Goal: Information Seeking & Learning: Learn about a topic

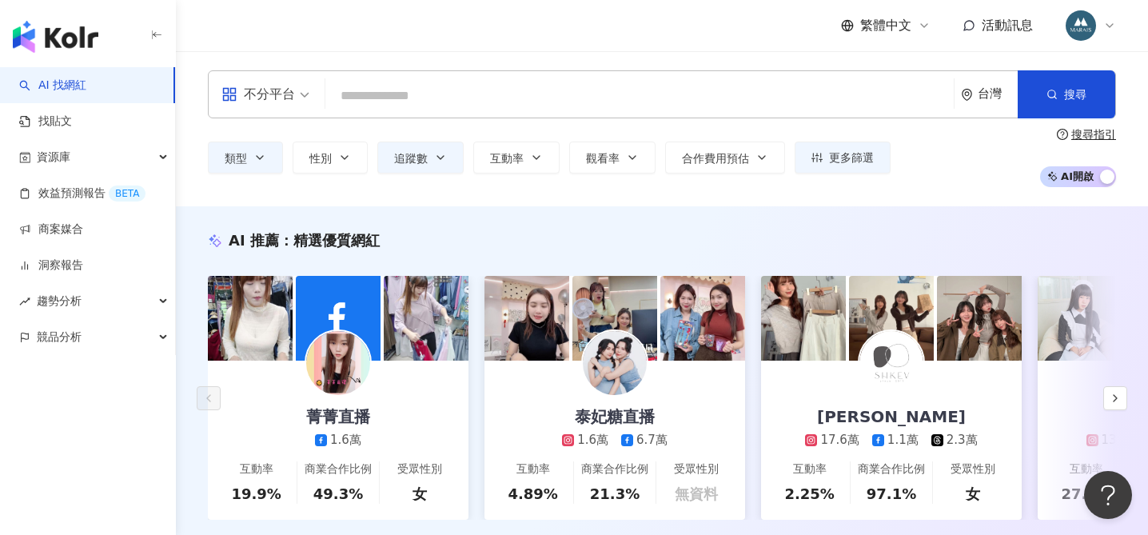
click at [364, 91] on input "search" at bounding box center [639, 96] width 615 height 30
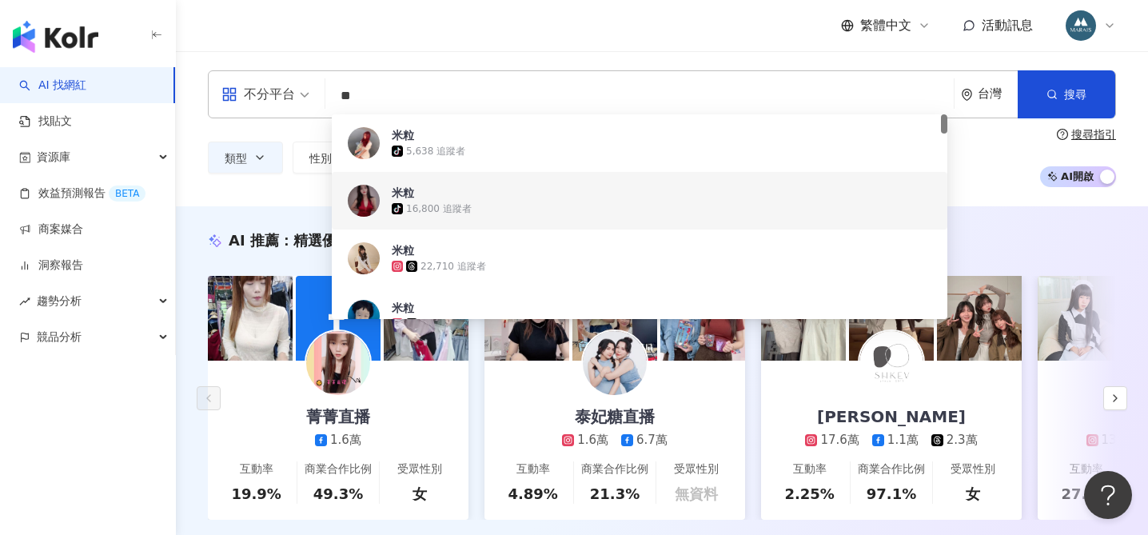
type input "***"
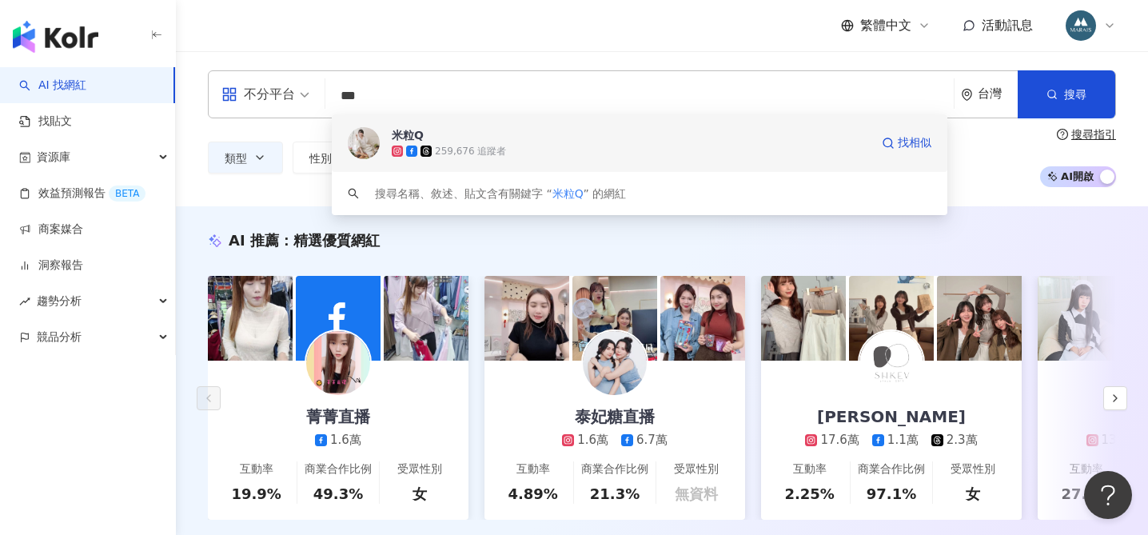
click at [482, 141] on span "米粒Q" at bounding box center [631, 135] width 478 height 16
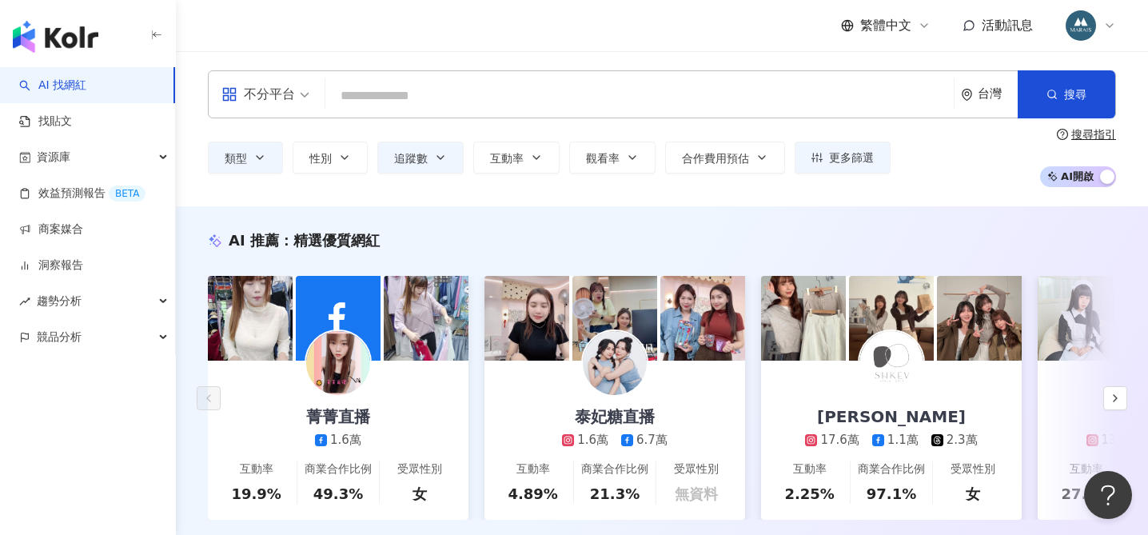
click at [456, 101] on input "search" at bounding box center [639, 96] width 615 height 30
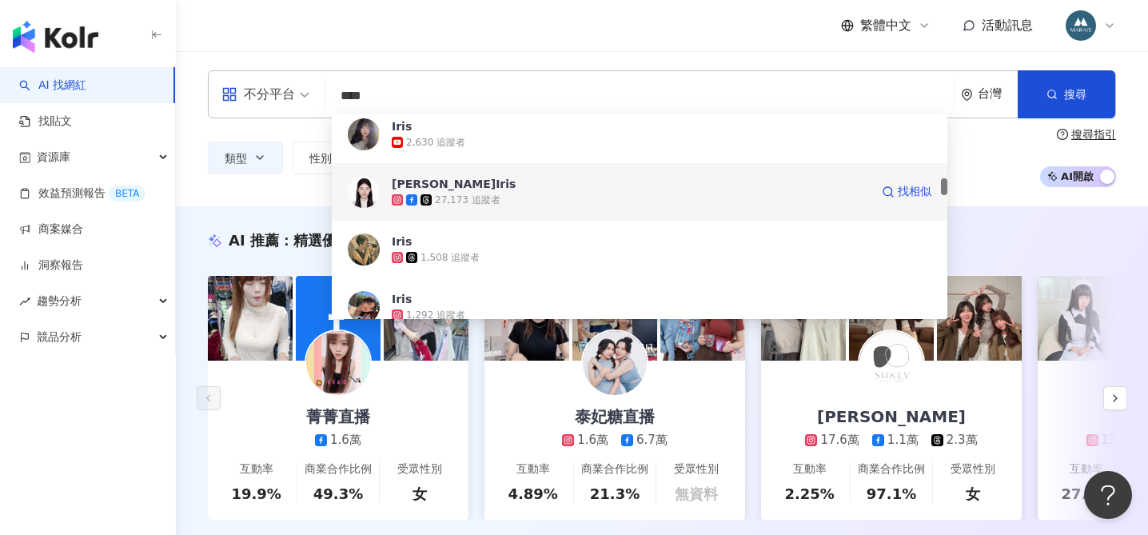
scroll to position [813, 0]
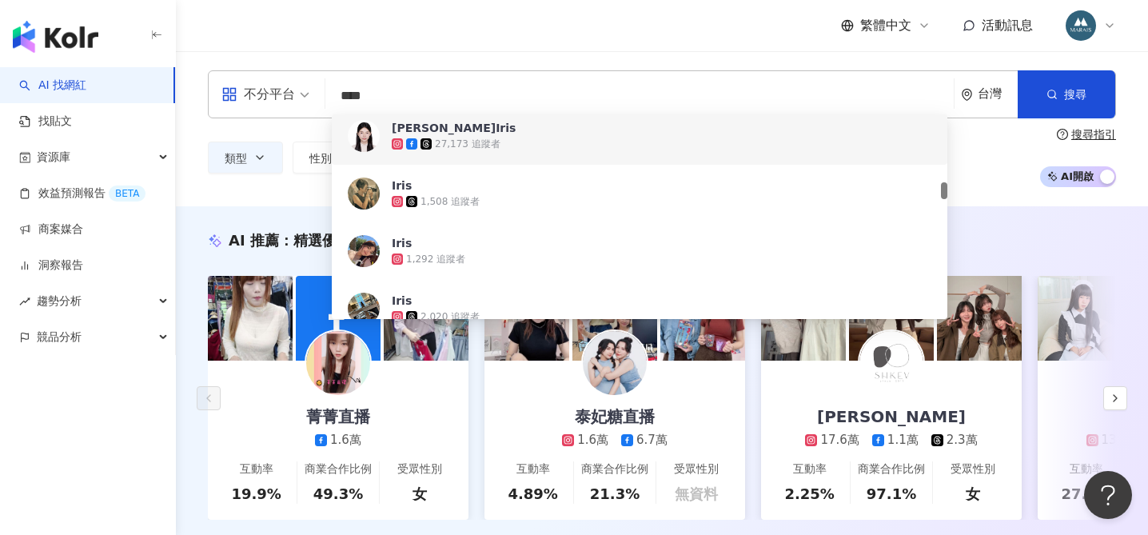
click at [403, 95] on input "****" at bounding box center [639, 96] width 615 height 30
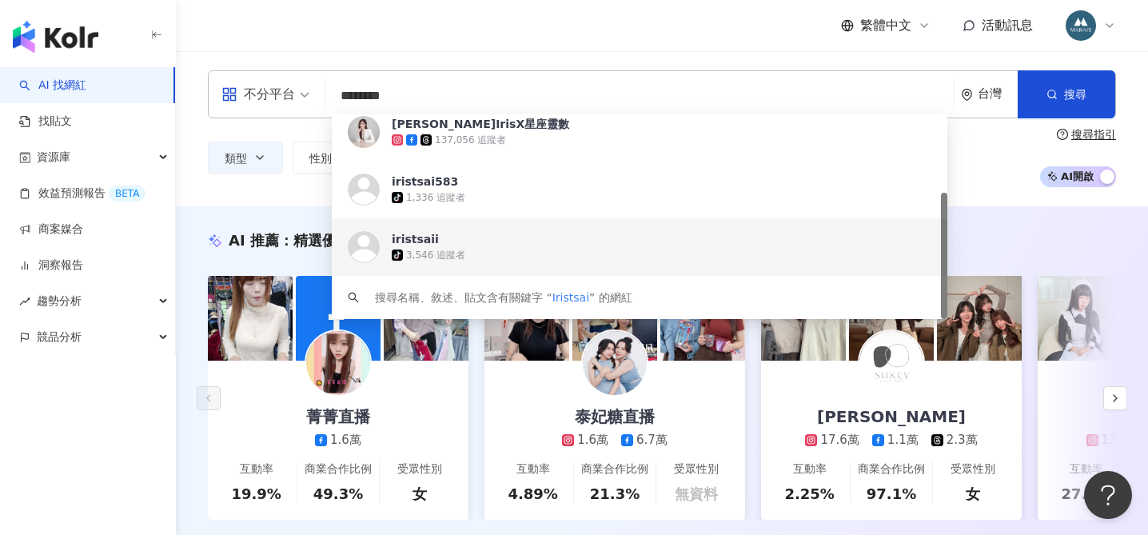
scroll to position [0, 0]
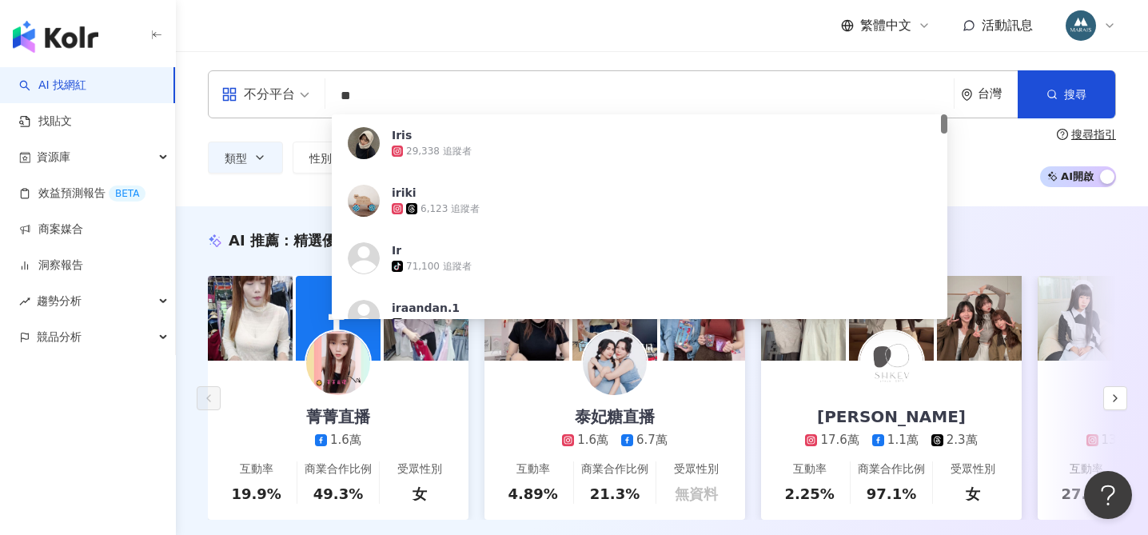
type input "*"
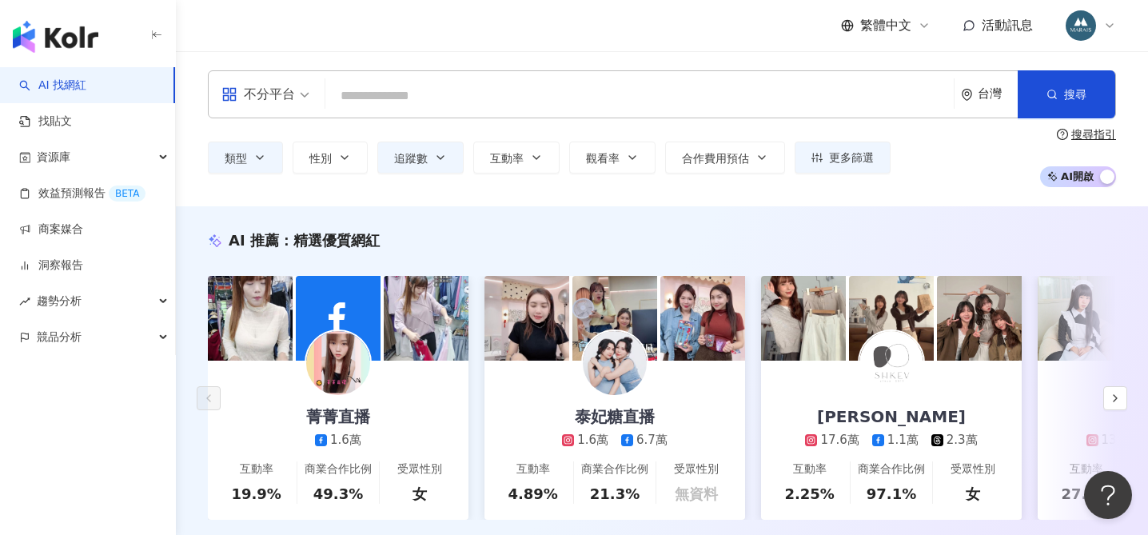
paste input "********"
type input "********"
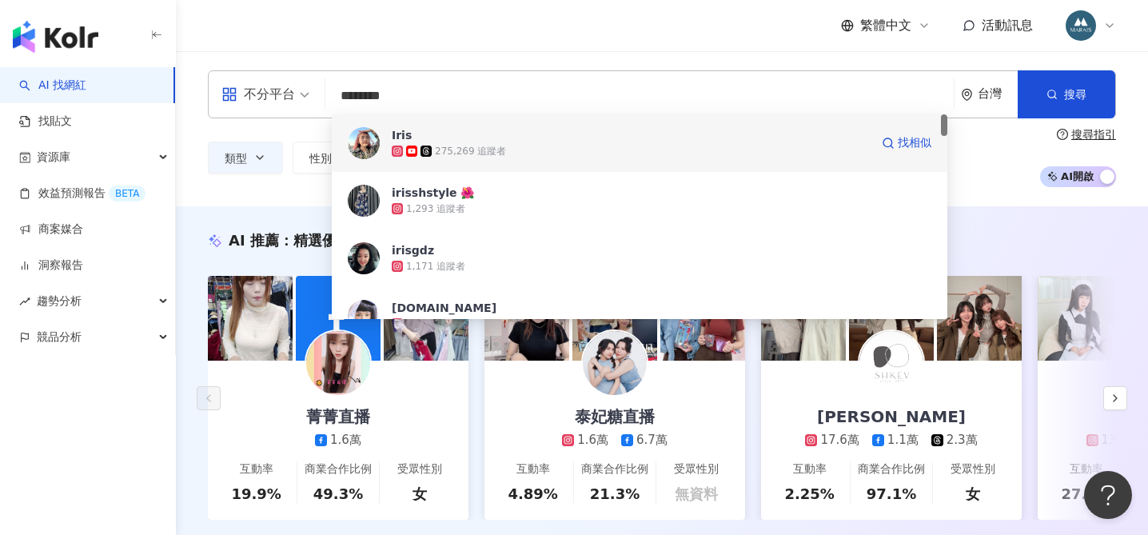
click at [419, 147] on span at bounding box center [413, 150] width 14 height 11
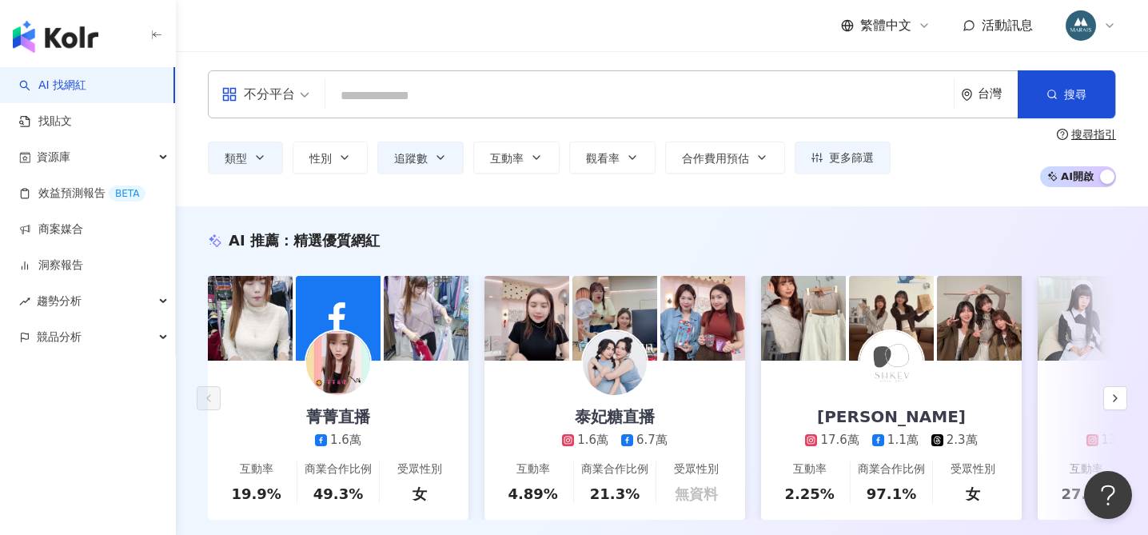
paste input "*******"
type input "*******"
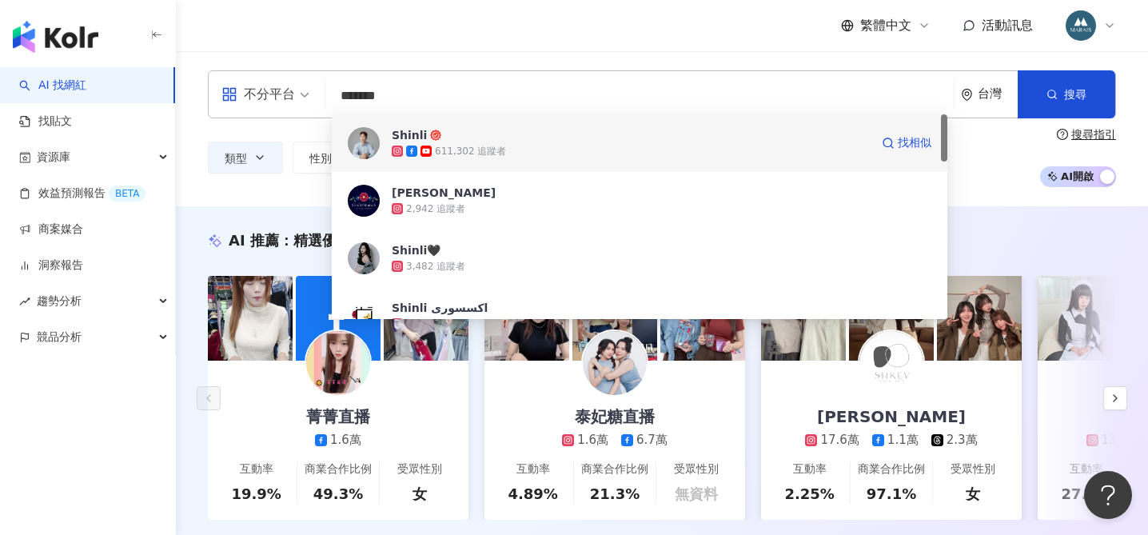
click at [467, 147] on div "611,302 追蹤者" at bounding box center [470, 152] width 71 height 14
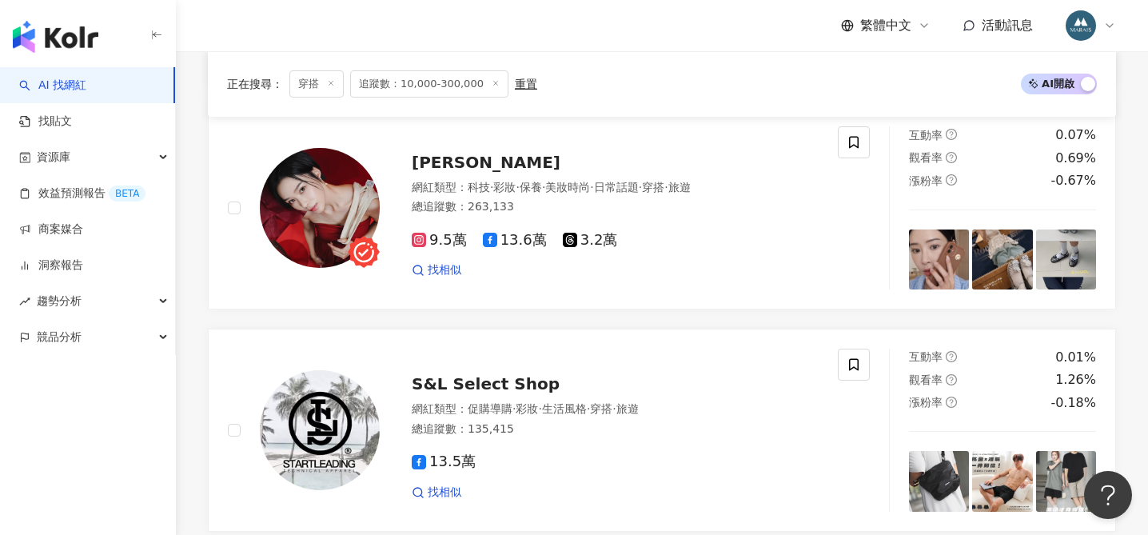
scroll to position [3116, 0]
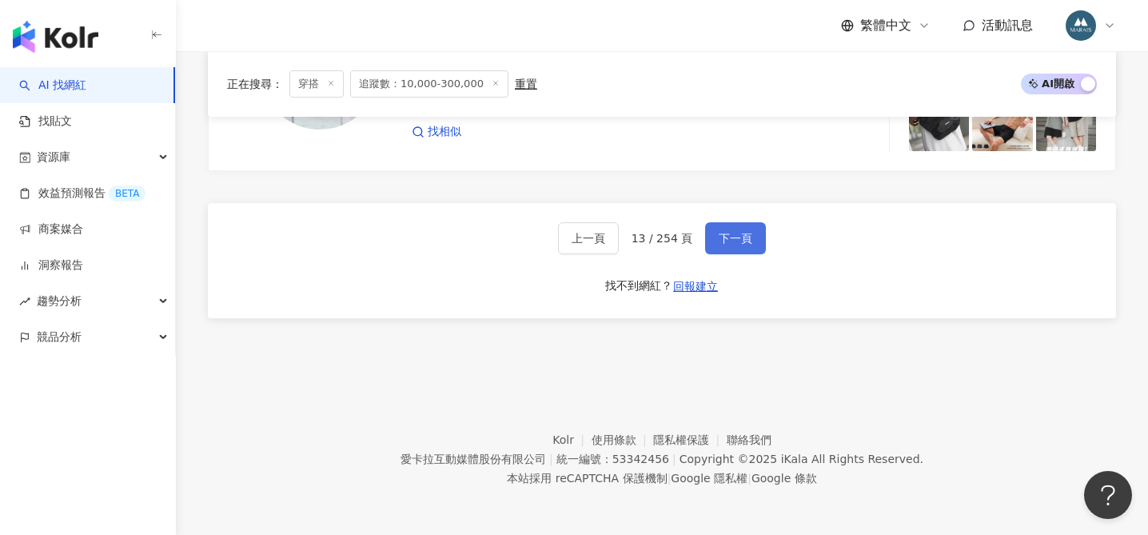
click at [730, 243] on span "下一頁" at bounding box center [735, 238] width 34 height 13
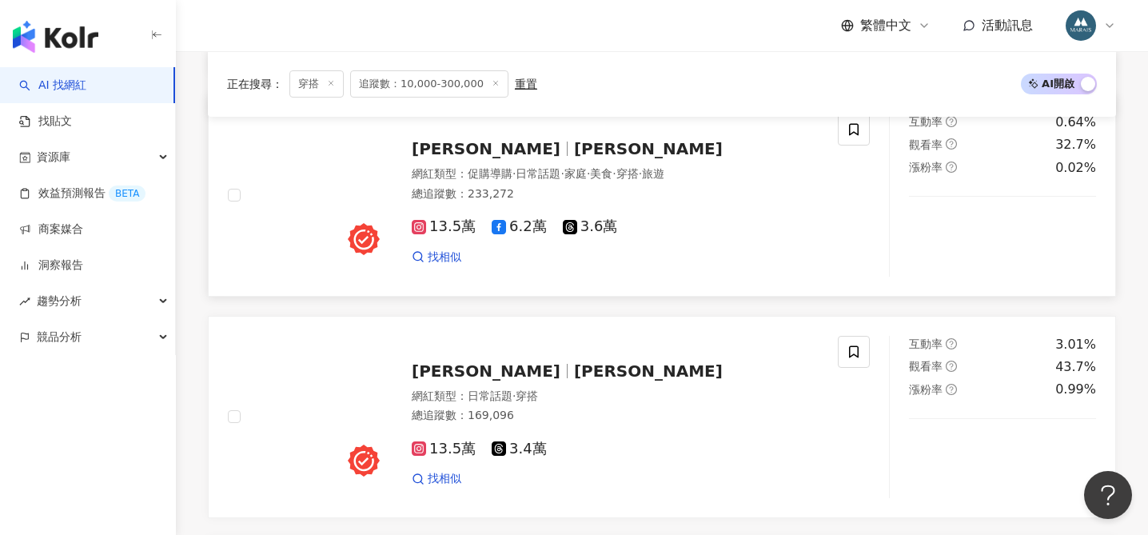
scroll to position [784, 0]
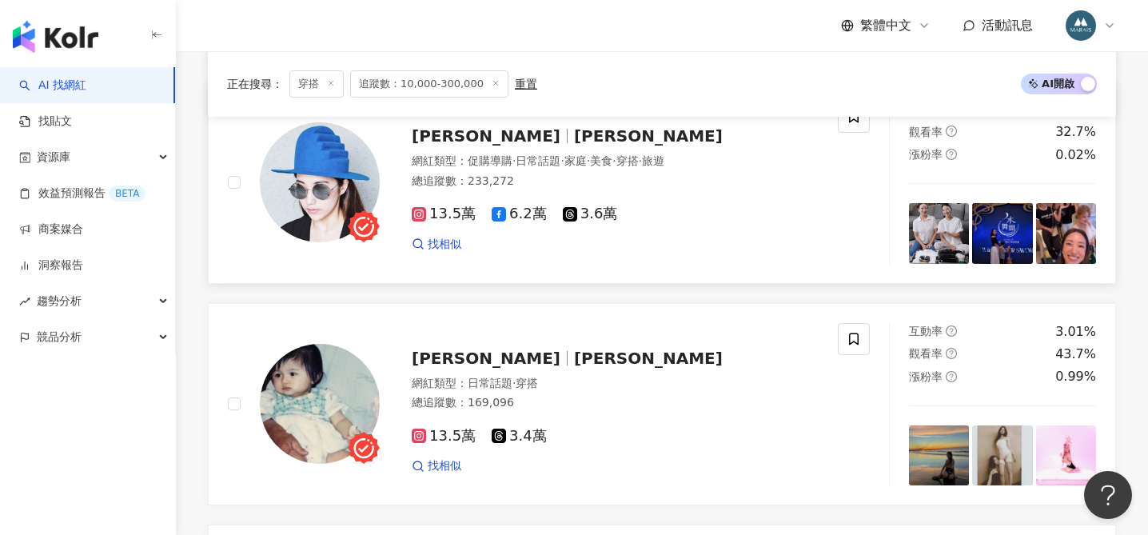
click at [574, 136] on span "Tiffany Lo" at bounding box center [648, 135] width 149 height 19
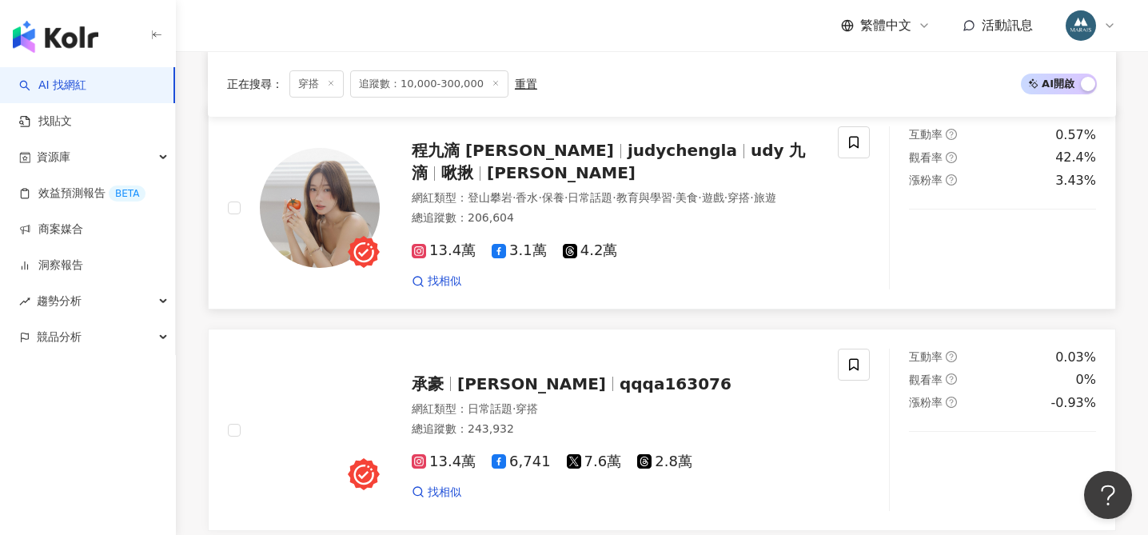
scroll to position [1485, 0]
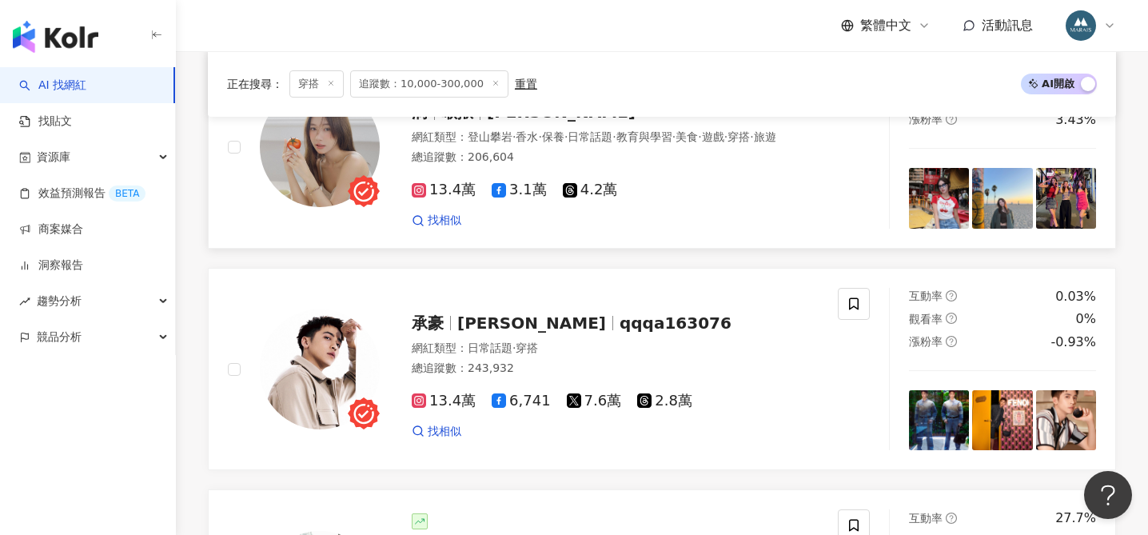
click at [499, 99] on span "程九滴 Judy Cheng" at bounding box center [513, 89] width 202 height 19
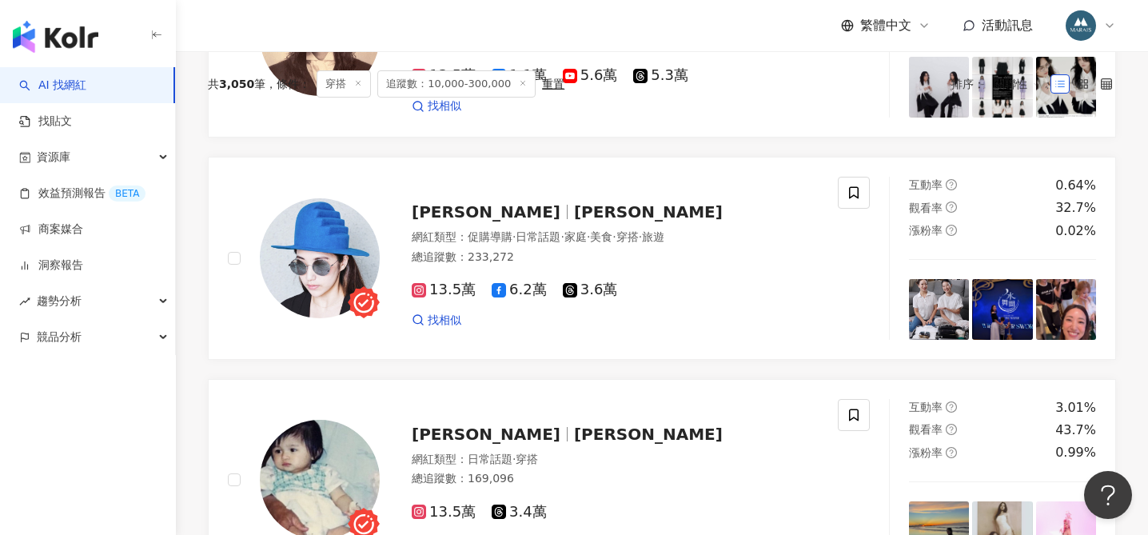
scroll to position [0, 0]
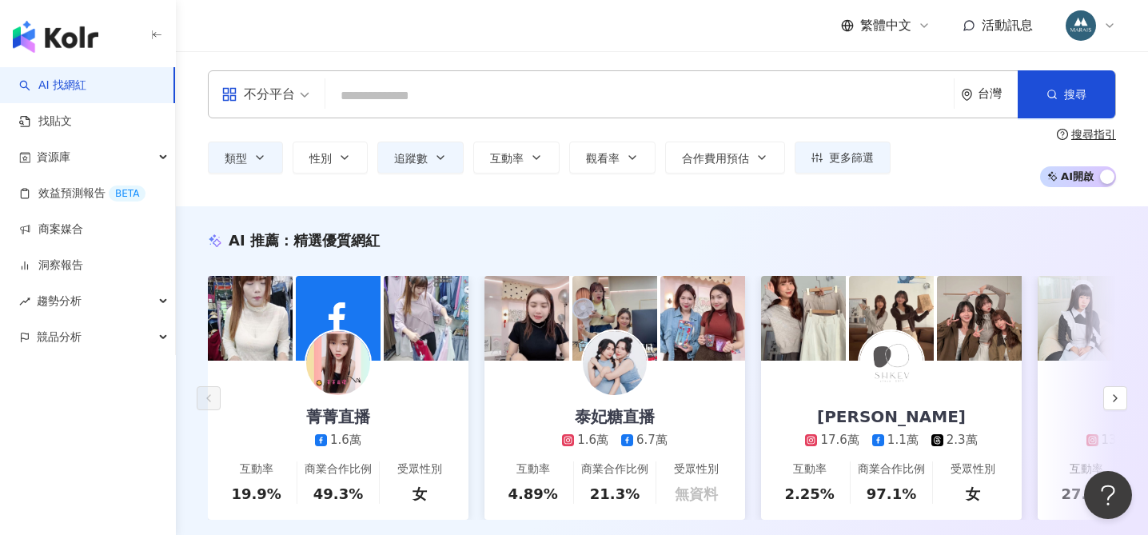
click at [396, 101] on input "search" at bounding box center [639, 96] width 615 height 30
paste input "*********"
type input "*********"
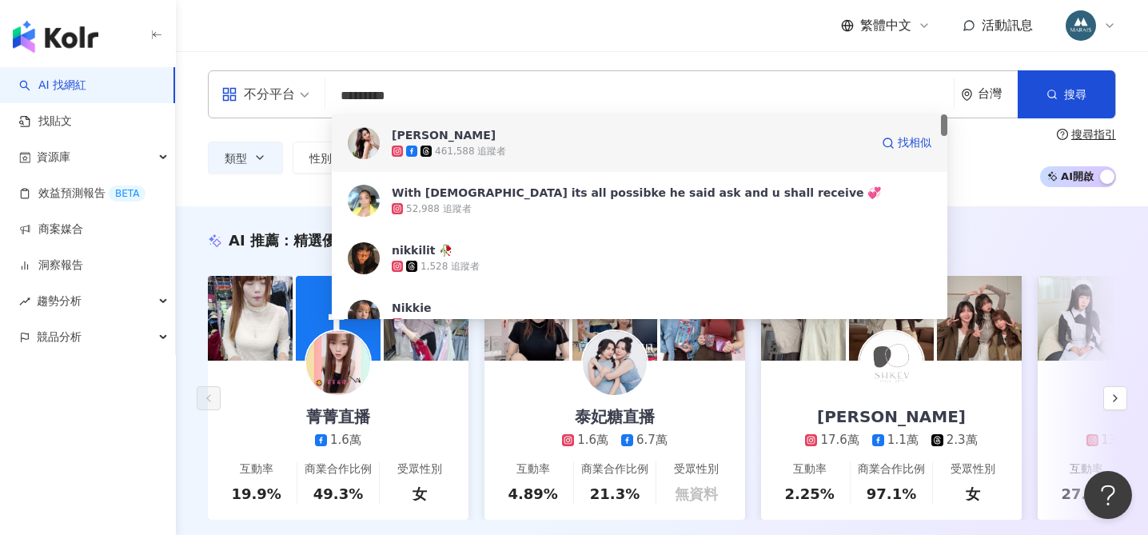
click at [372, 142] on img at bounding box center [364, 143] width 32 height 32
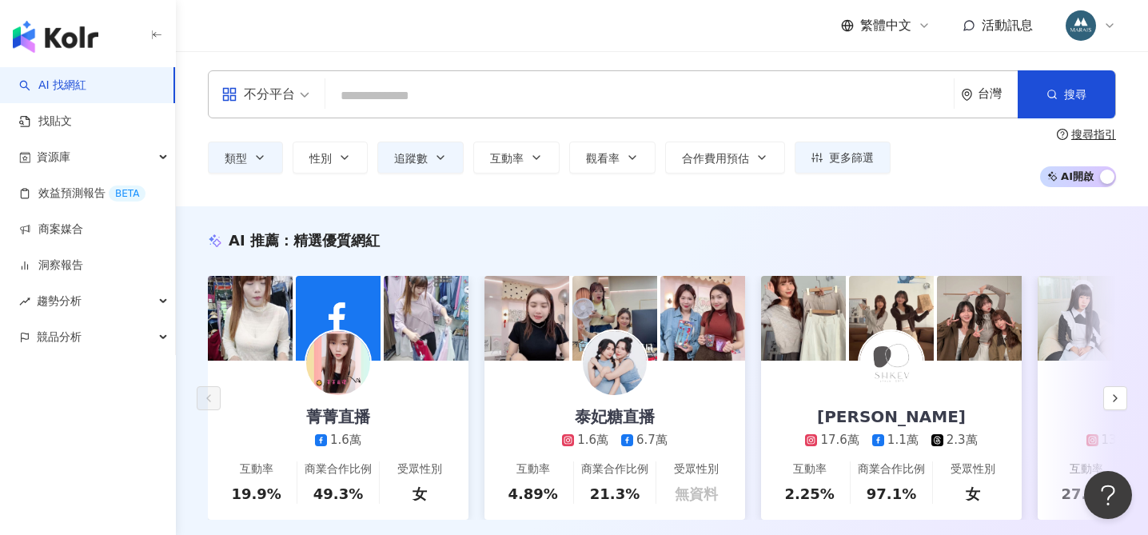
click at [364, 88] on input "search" at bounding box center [639, 96] width 615 height 30
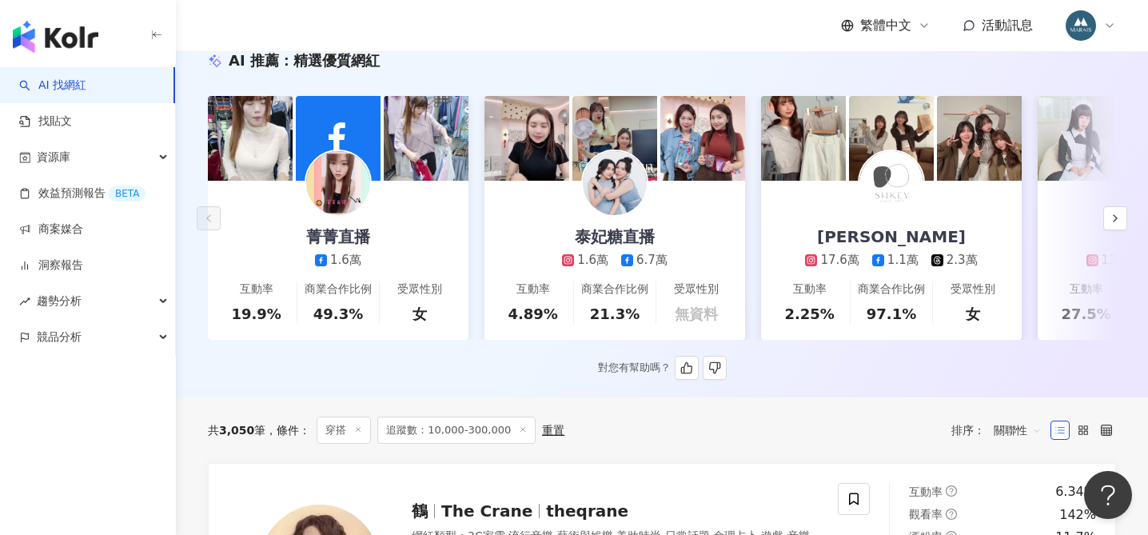
scroll to position [273, 0]
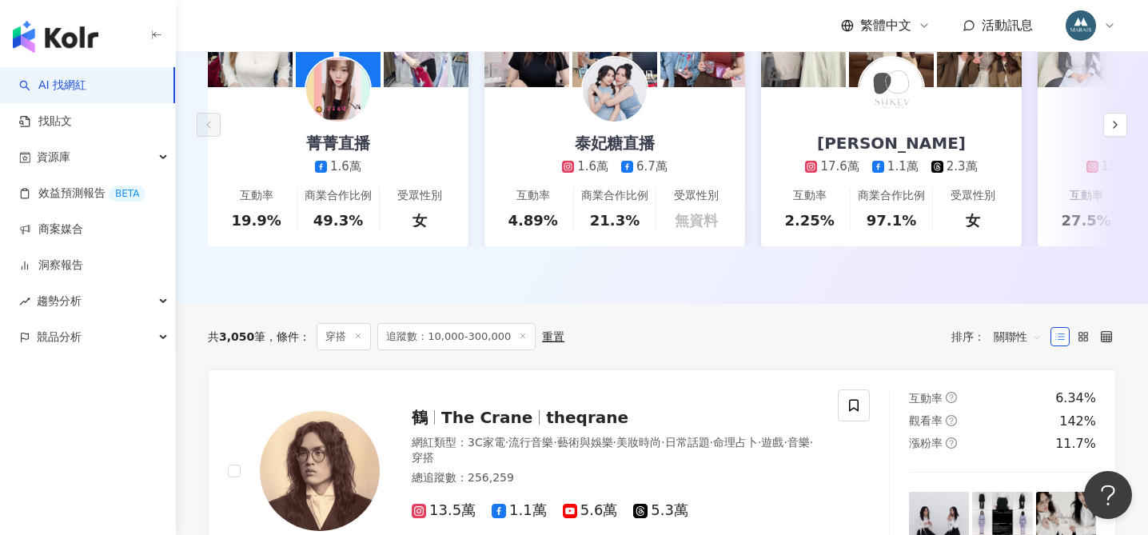
click at [362, 337] on icon at bounding box center [358, 336] width 8 height 8
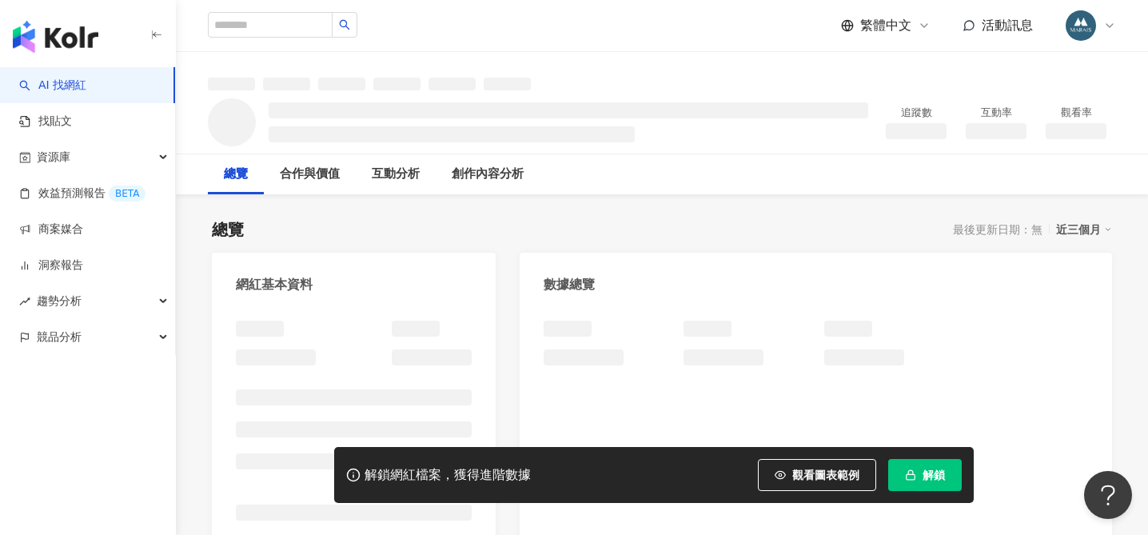
click at [911, 475] on icon "button" at bounding box center [910, 474] width 11 height 11
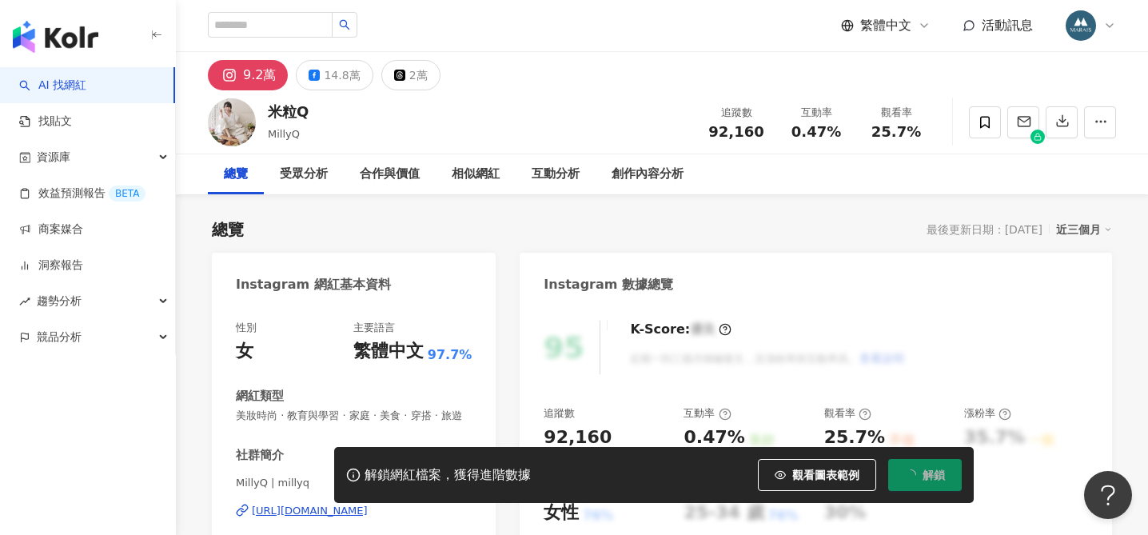
click at [301, 447] on div "社群簡介 MillyQ | millyq https://www.instagram.com/millyq/ Fashion & Lifestyle Blog…" at bounding box center [354, 543] width 236 height 193
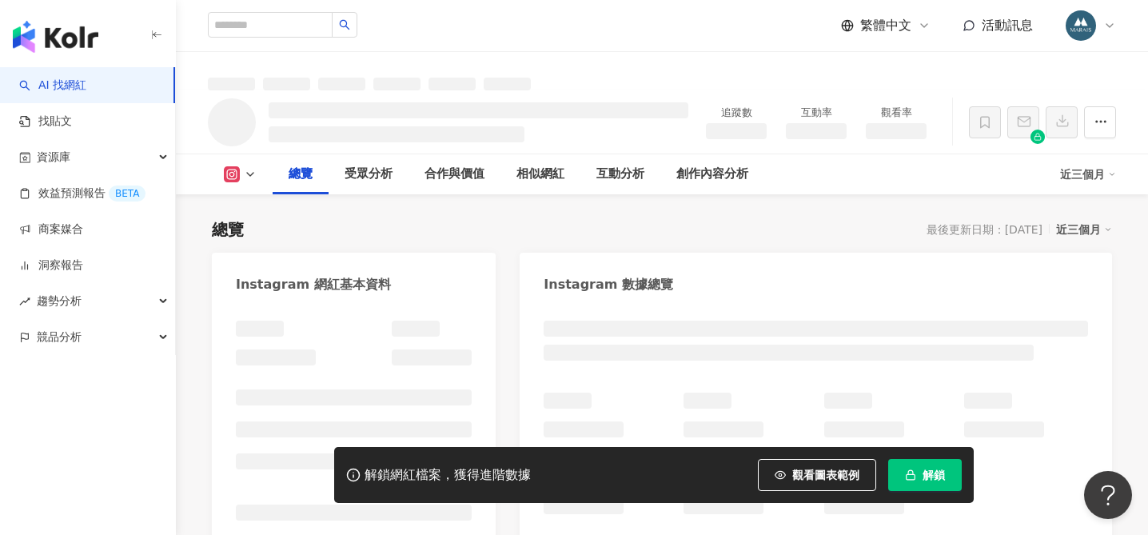
scroll to position [127, 0]
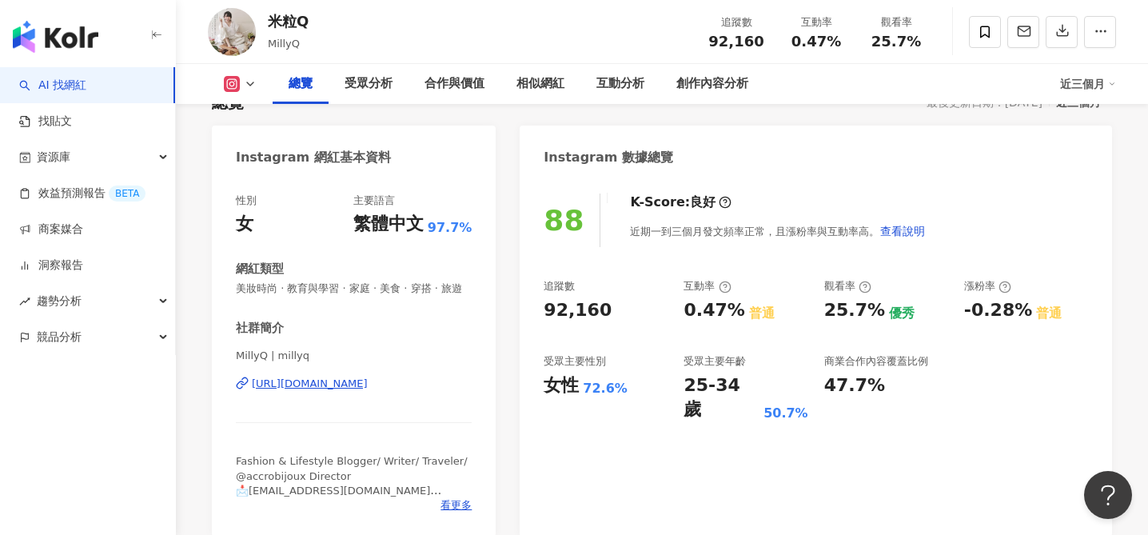
scroll to position [253, 0]
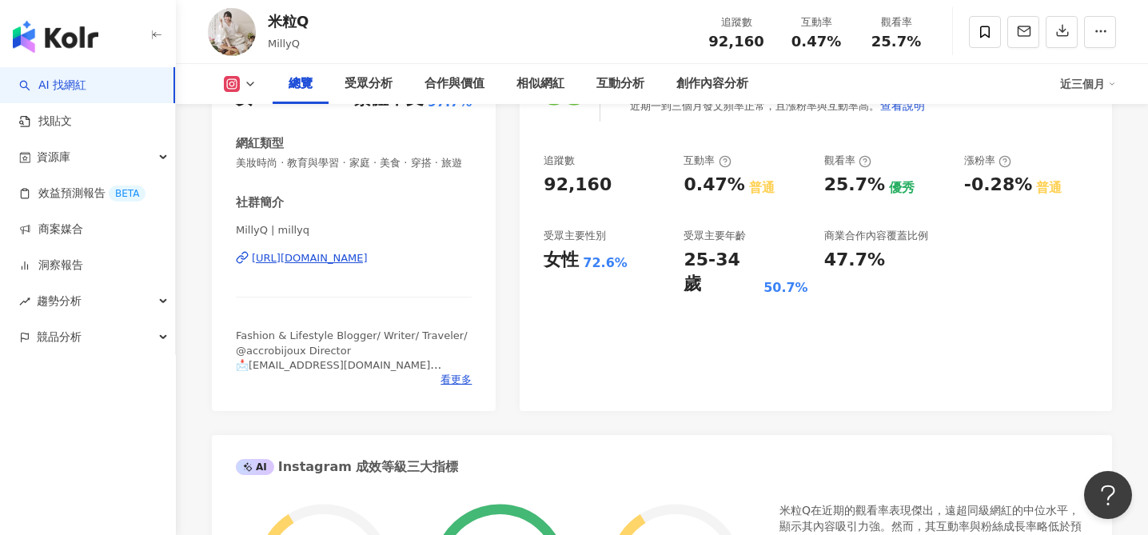
click at [353, 255] on div "https://www.instagram.com/millyq/" at bounding box center [310, 258] width 116 height 14
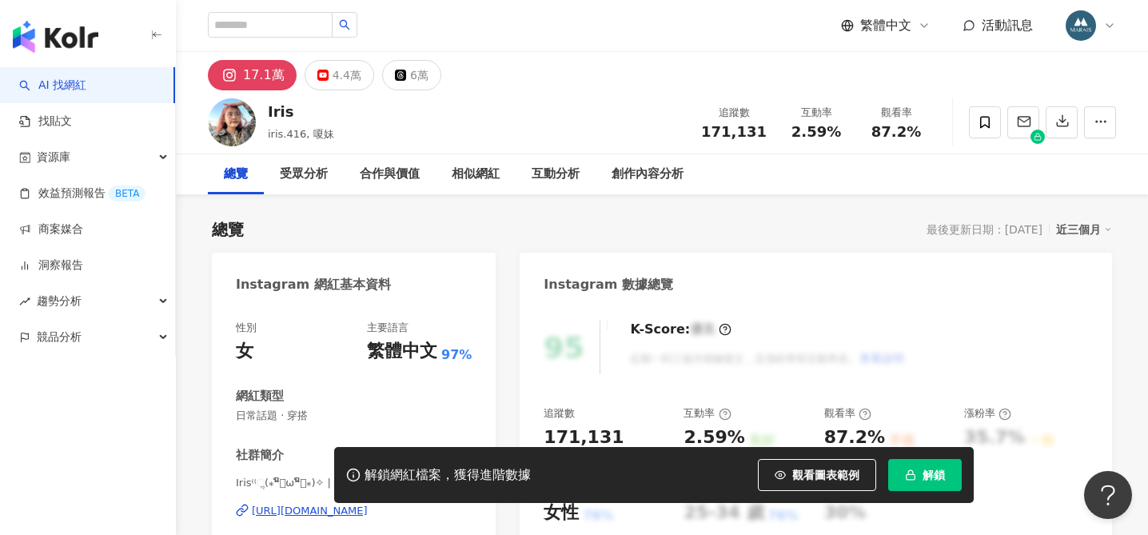
scroll to position [206, 0]
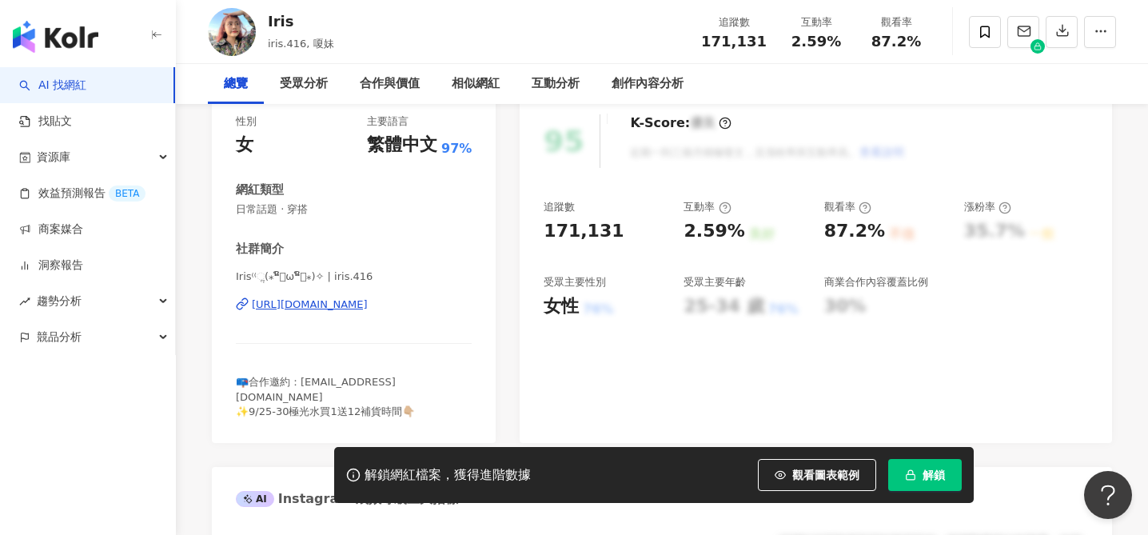
click at [925, 474] on span "解鎖" at bounding box center [933, 474] width 22 height 13
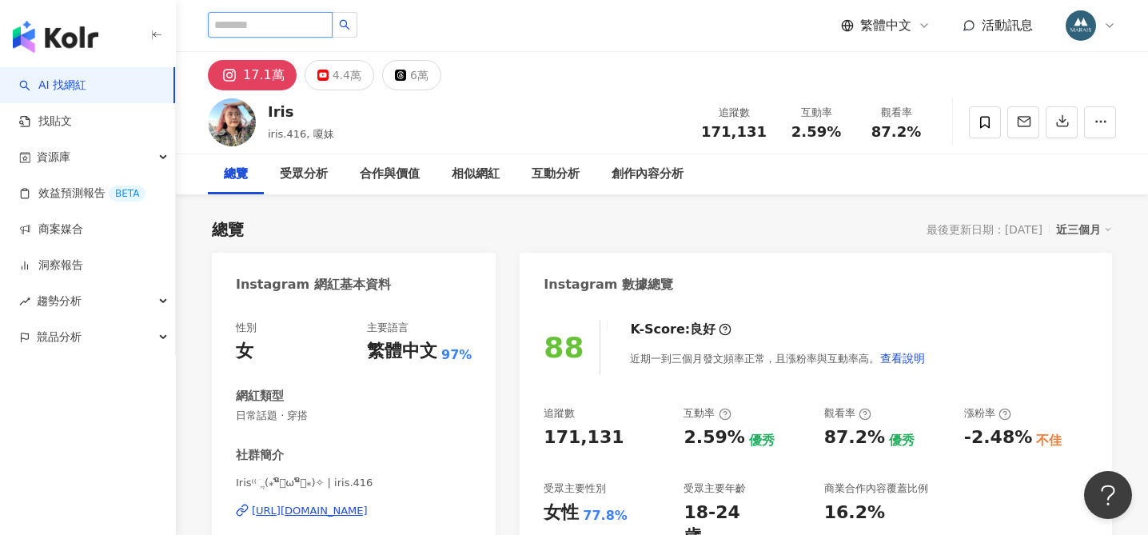
click at [292, 19] on input "search" at bounding box center [270, 25] width 125 height 26
type input "*"
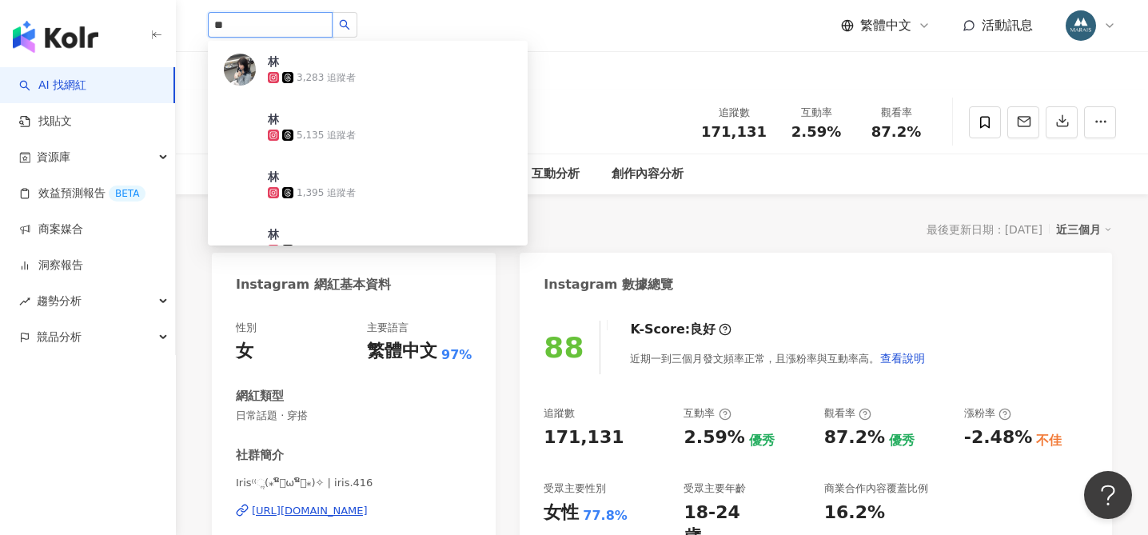
type input "**"
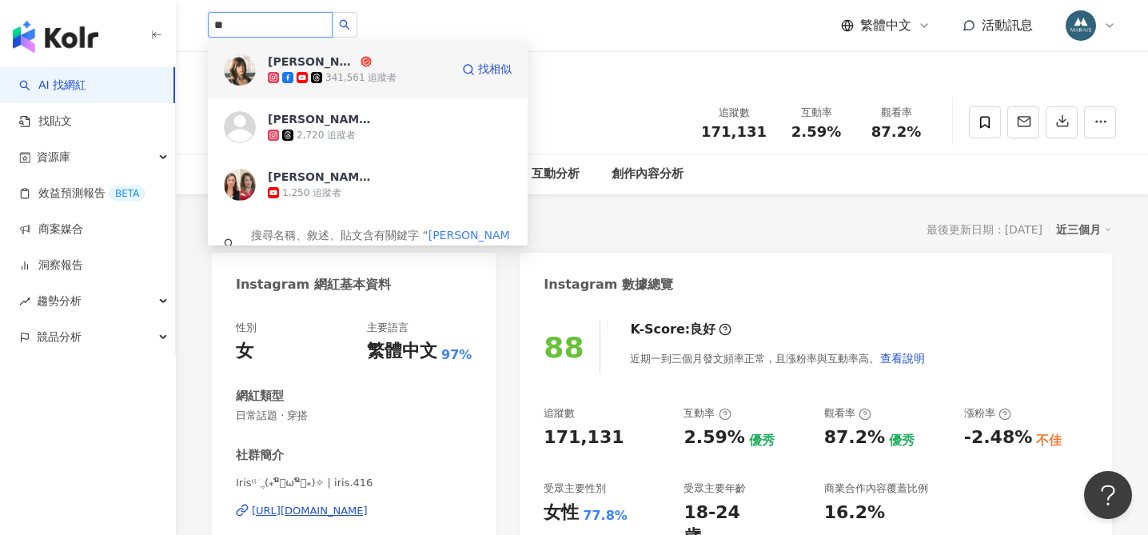
click at [367, 72] on div "341,561 追蹤者" at bounding box center [360, 78] width 71 height 14
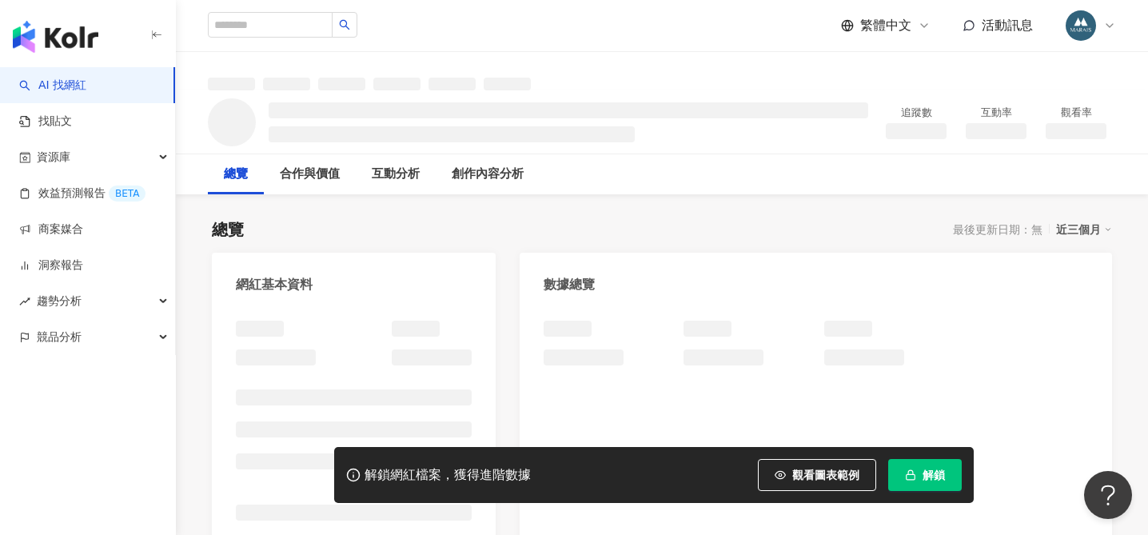
click at [920, 473] on button "解鎖" at bounding box center [925, 475] width 74 height 32
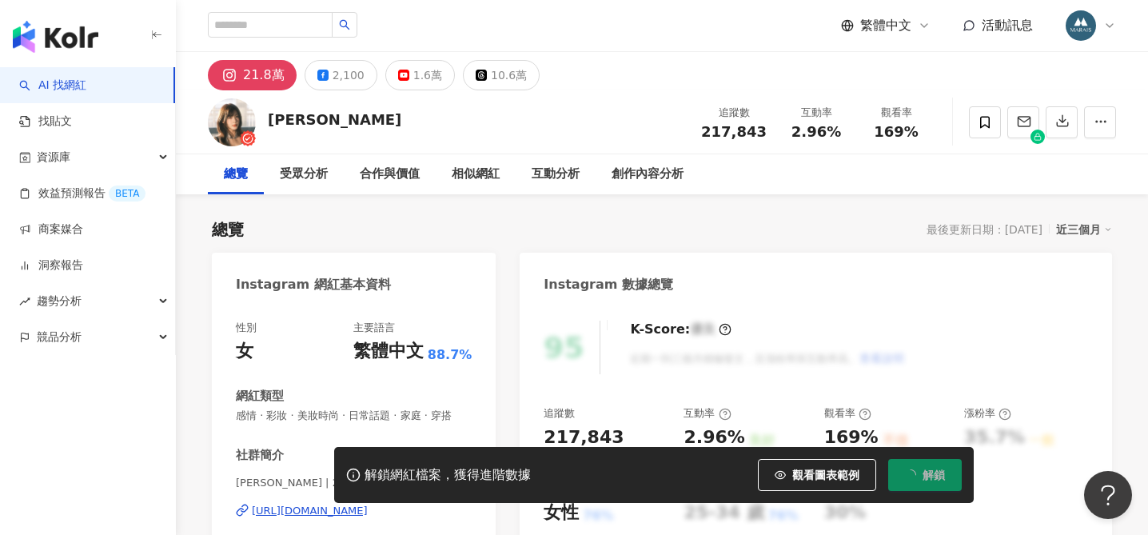
scroll to position [1324, 0]
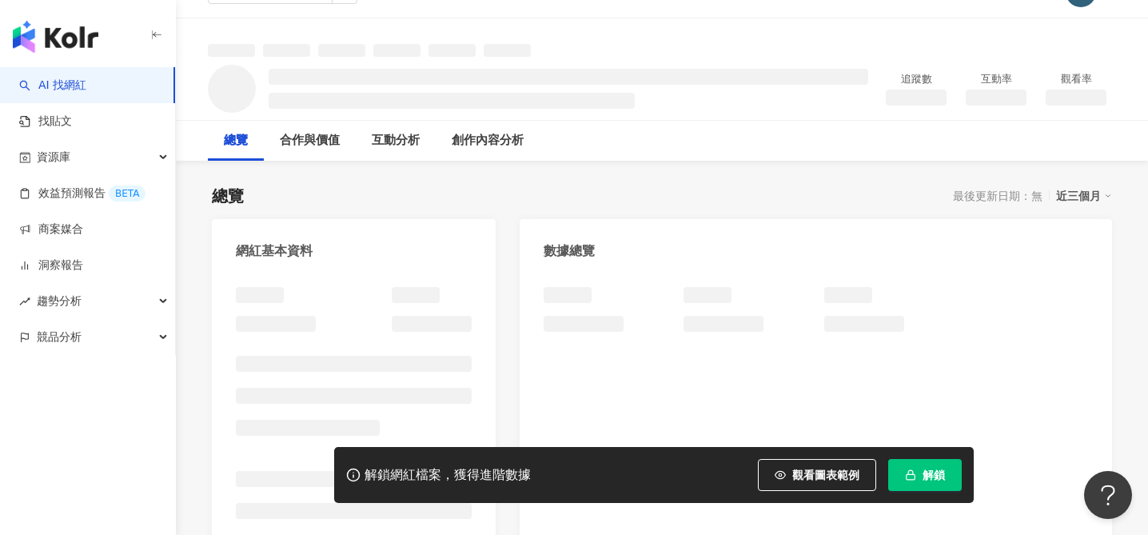
click at [922, 477] on span "解鎖" at bounding box center [933, 474] width 22 height 13
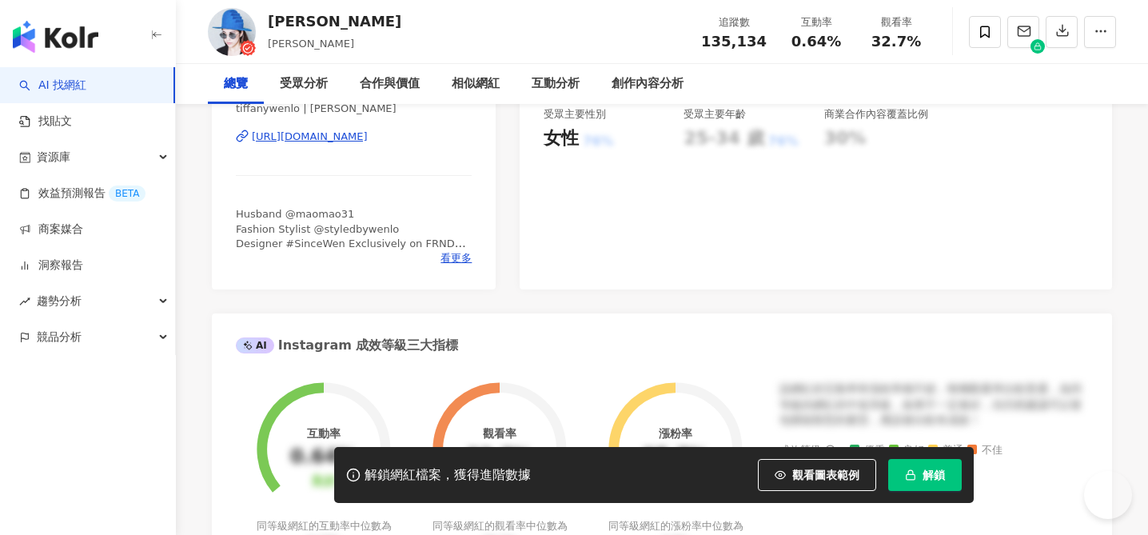
scroll to position [128, 0]
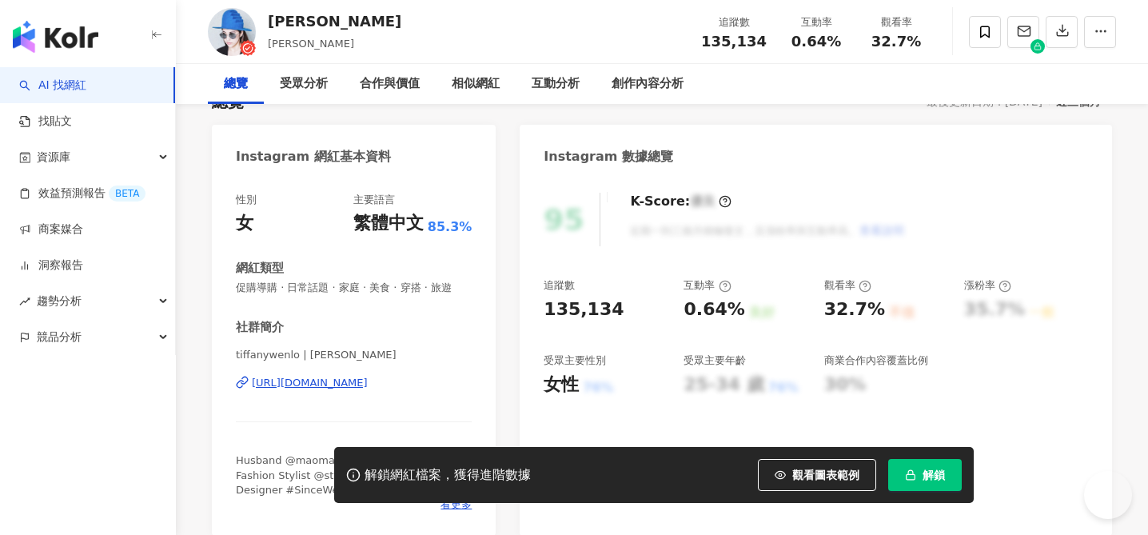
click at [368, 384] on div "https://www.instagram.com/tiffanywenlo/" at bounding box center [310, 383] width 116 height 14
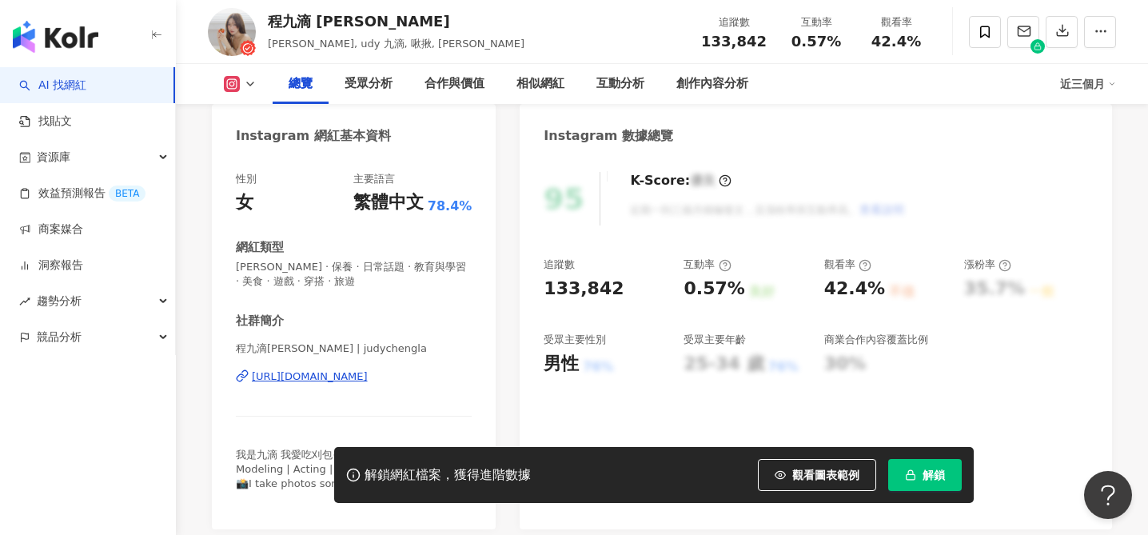
click at [319, 380] on div "[URL][DOMAIN_NAME]" at bounding box center [310, 376] width 116 height 14
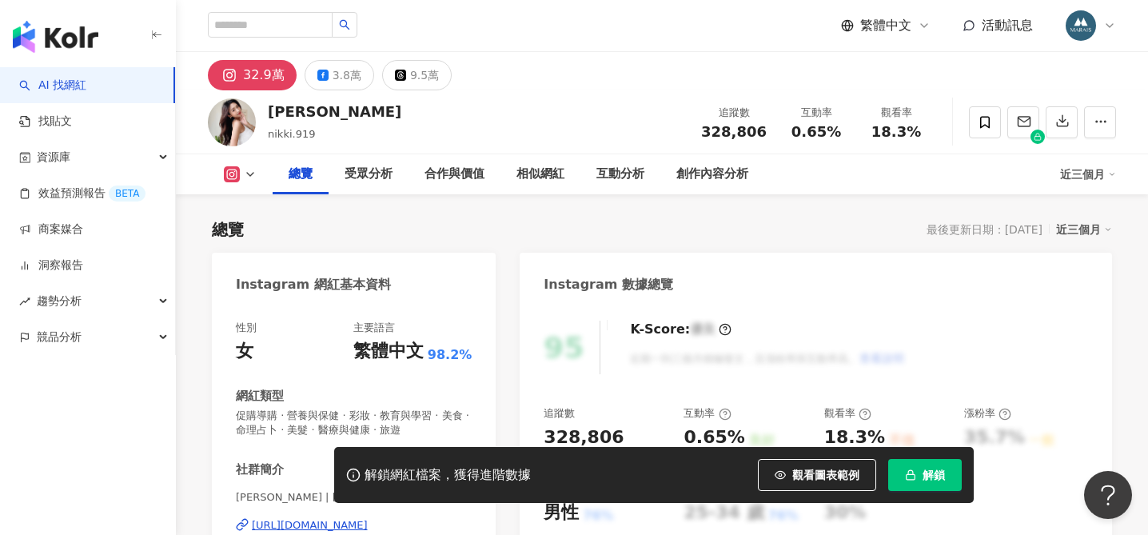
scroll to position [117, 0]
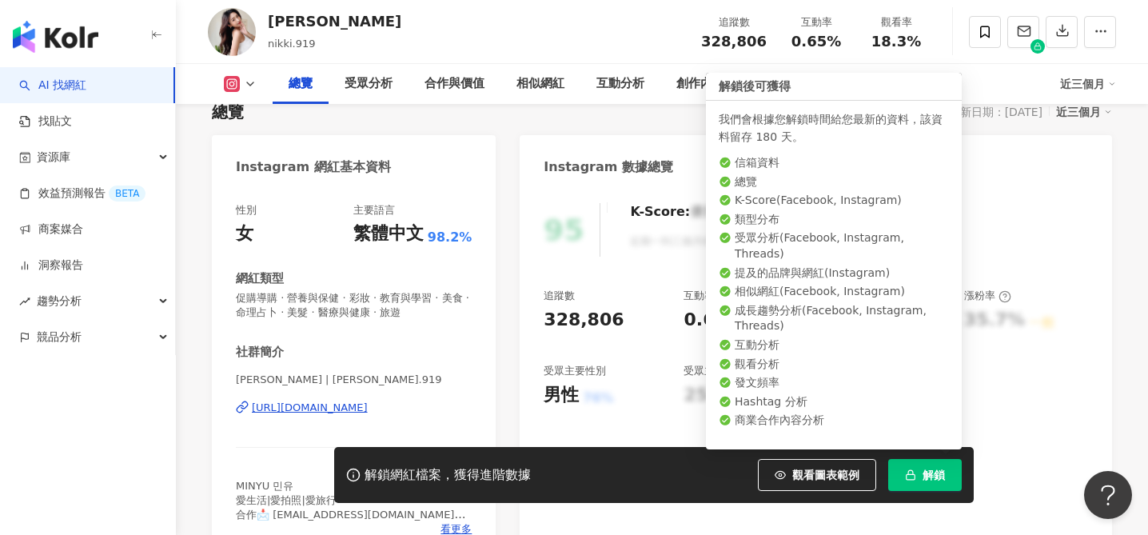
click at [928, 477] on span "解鎖" at bounding box center [933, 474] width 22 height 13
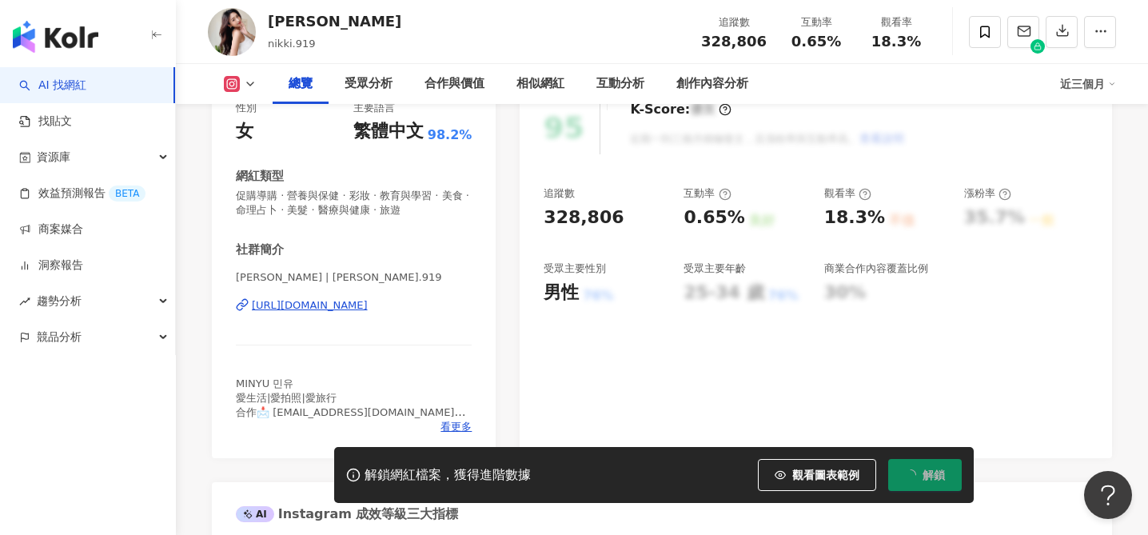
scroll to position [277, 0]
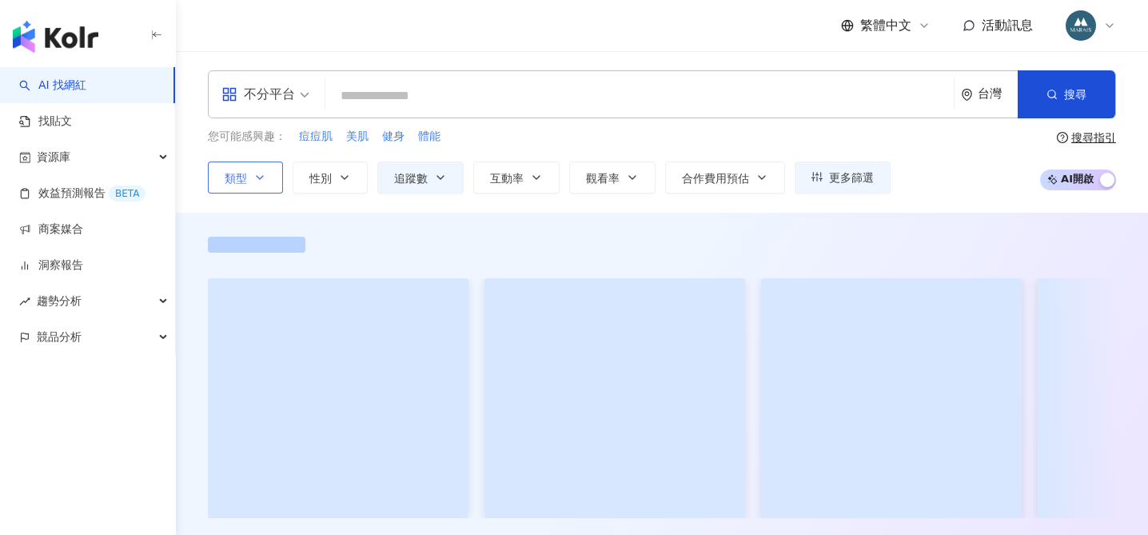
click at [263, 181] on icon "button" at bounding box center [259, 177] width 13 height 13
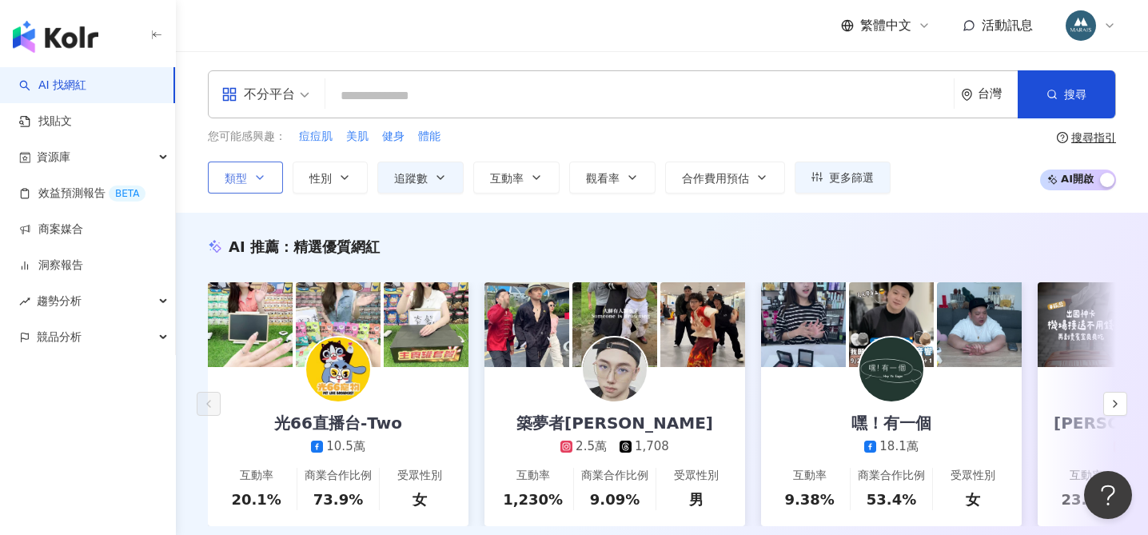
click at [260, 177] on icon "button" at bounding box center [260, 177] width 6 height 3
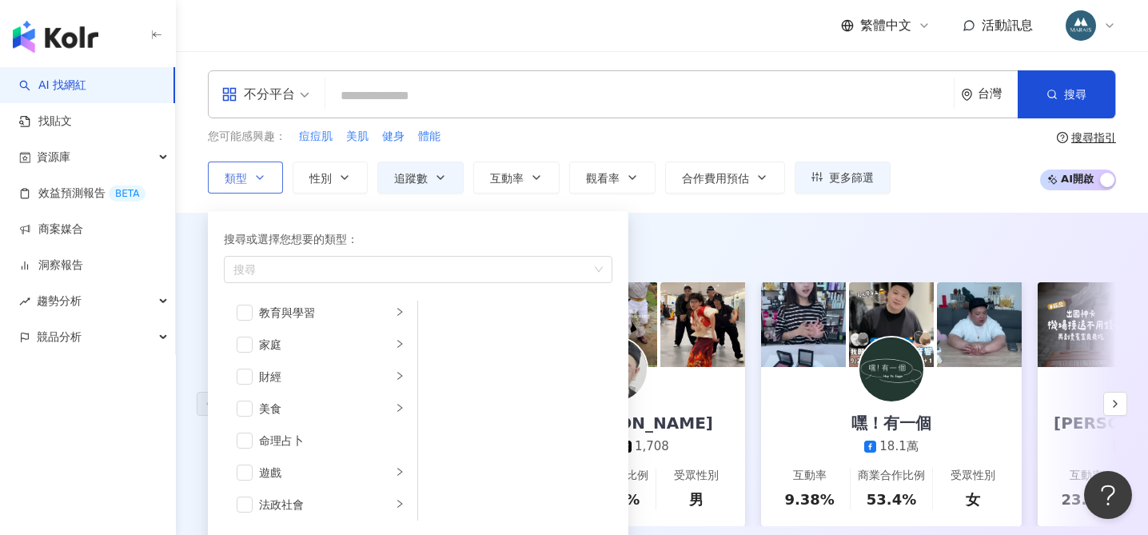
scroll to position [123, 0]
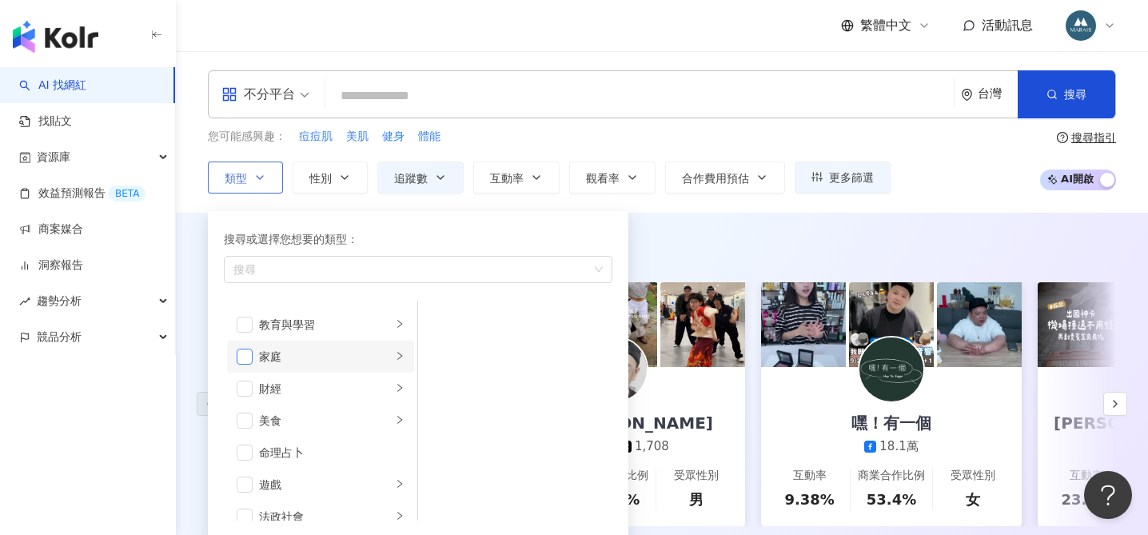
click at [248, 357] on span "button" at bounding box center [245, 356] width 16 height 16
click at [400, 364] on li "家庭" at bounding box center [320, 356] width 187 height 32
click at [741, 237] on div "AI 推薦 ： 精選優質網紅" at bounding box center [662, 247] width 908 height 20
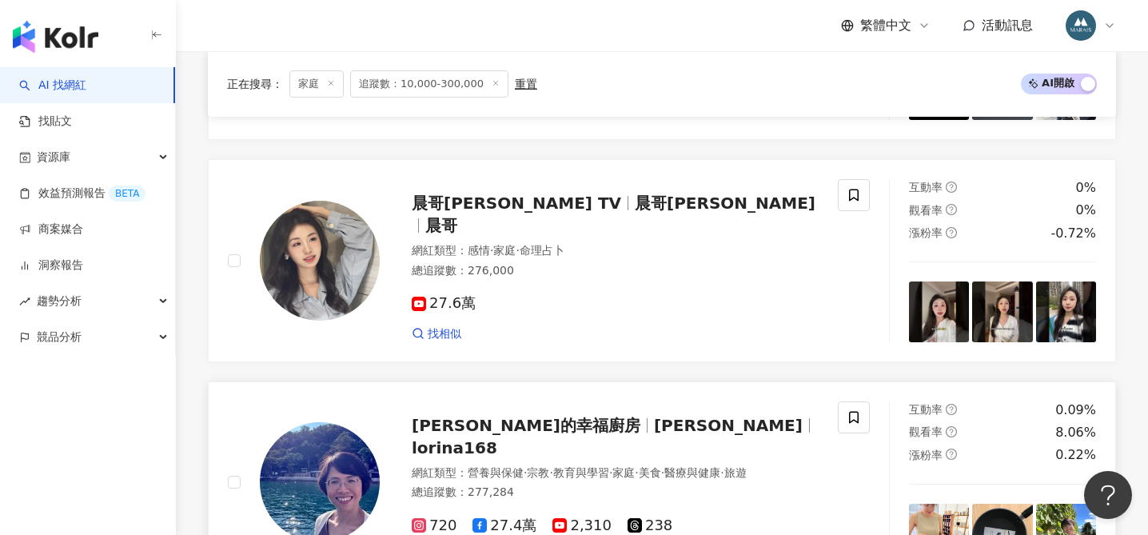
scroll to position [2923, 0]
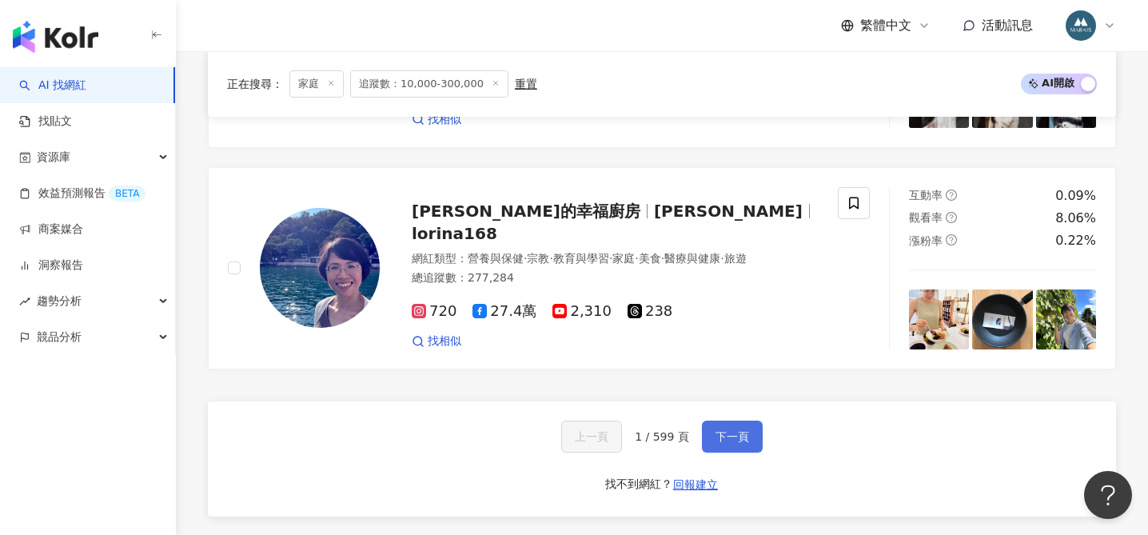
click at [731, 442] on span "下一頁" at bounding box center [732, 436] width 34 height 13
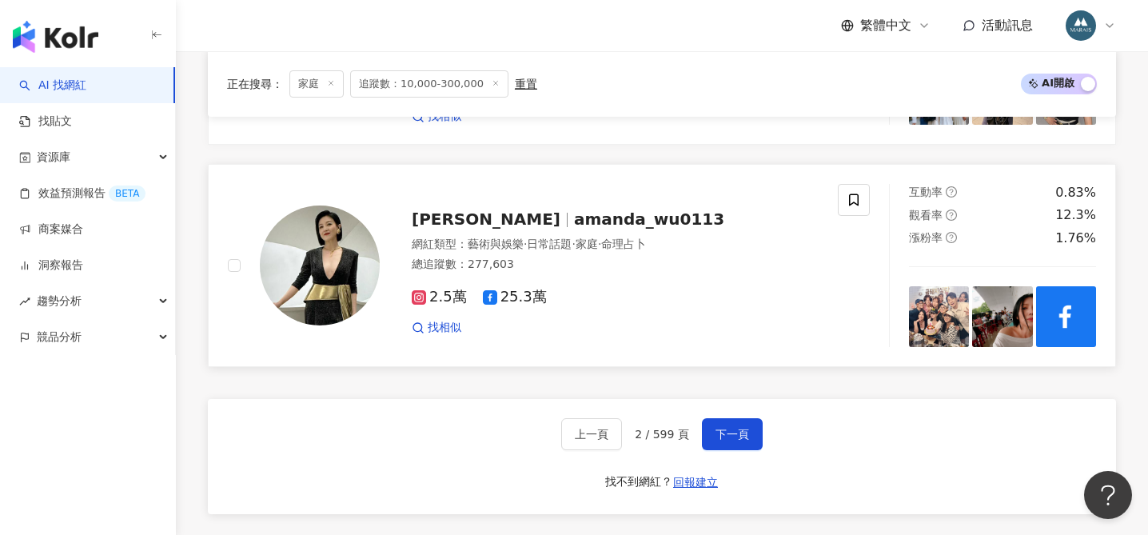
scroll to position [2953, 0]
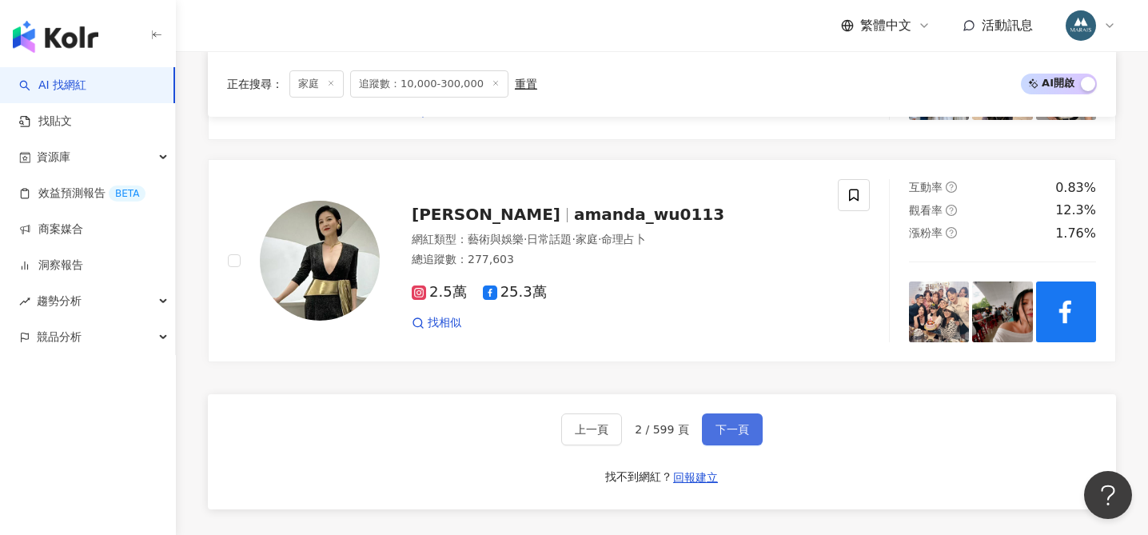
click at [726, 423] on span "下一頁" at bounding box center [732, 429] width 34 height 13
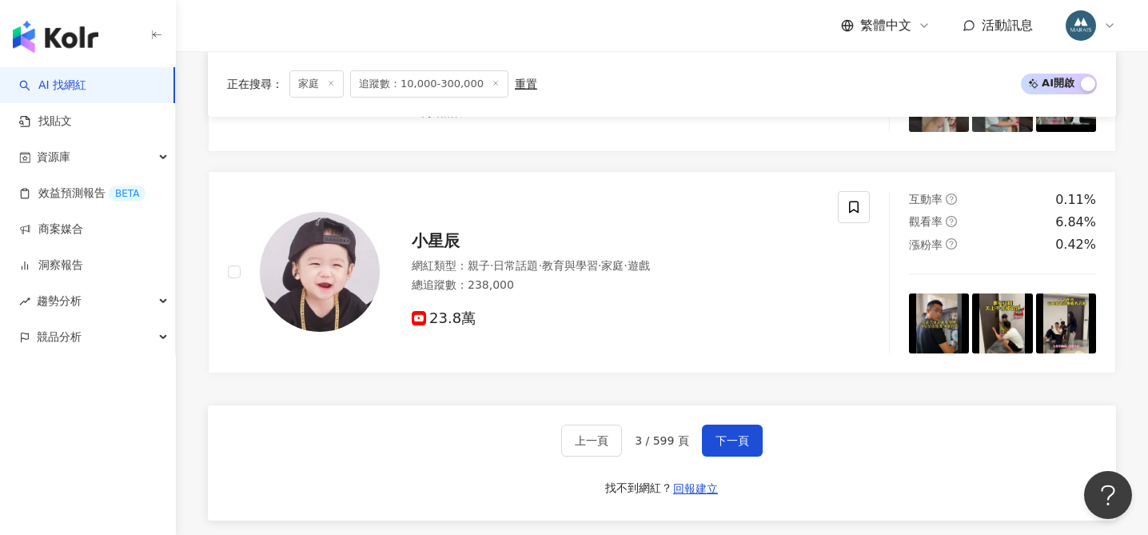
scroll to position [2951, 0]
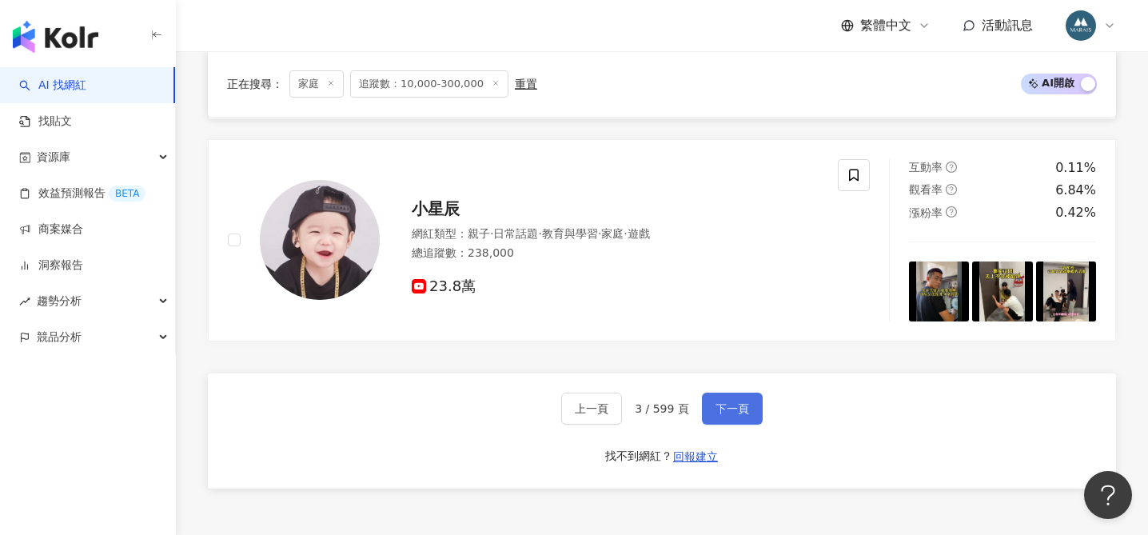
click at [735, 413] on span "下一頁" at bounding box center [732, 408] width 34 height 13
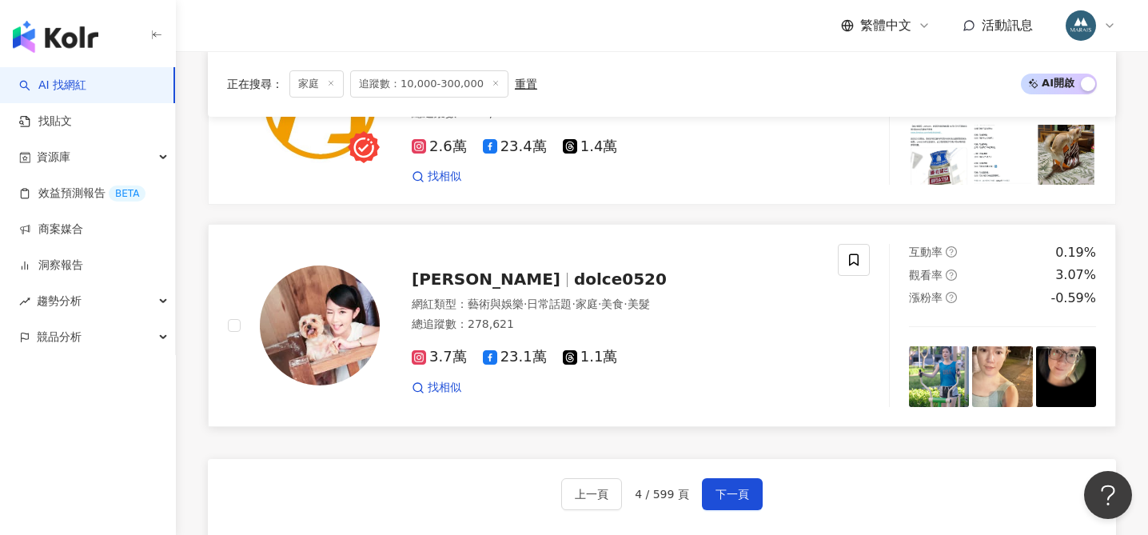
scroll to position [2943, 0]
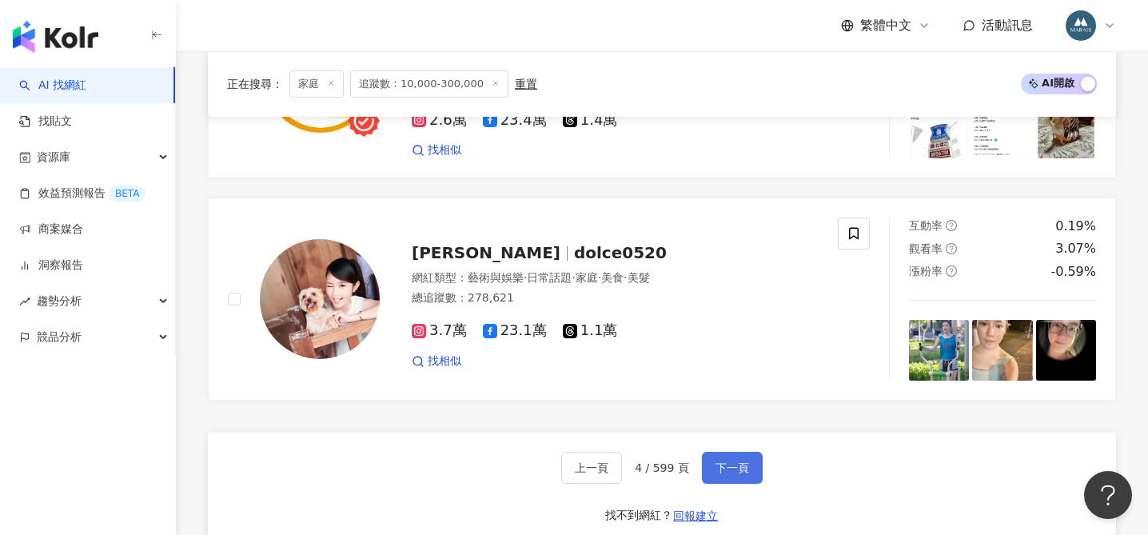
click at [729, 464] on span "下一頁" at bounding box center [732, 467] width 34 height 13
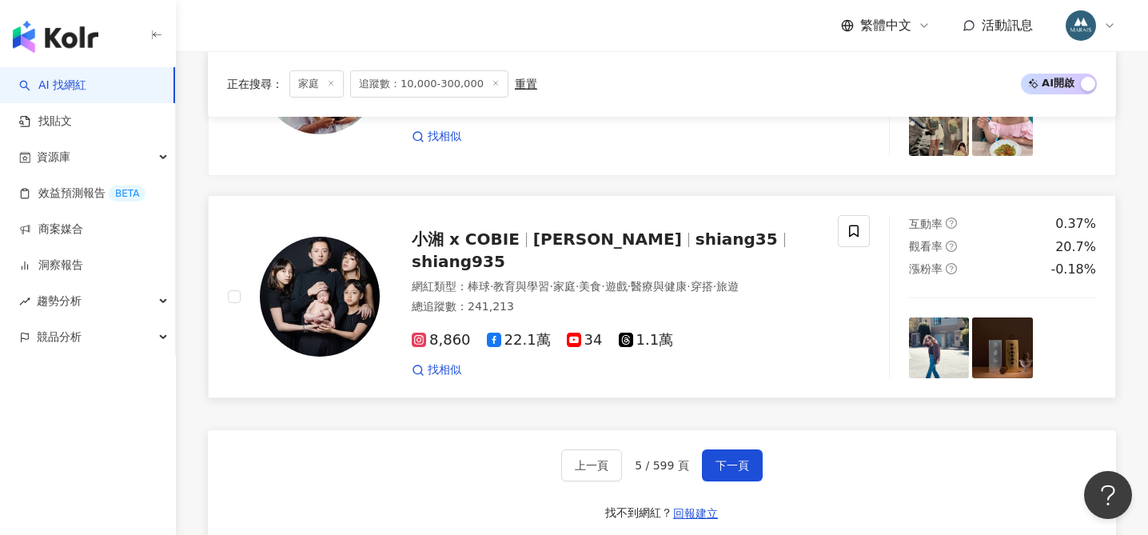
scroll to position [2848, 0]
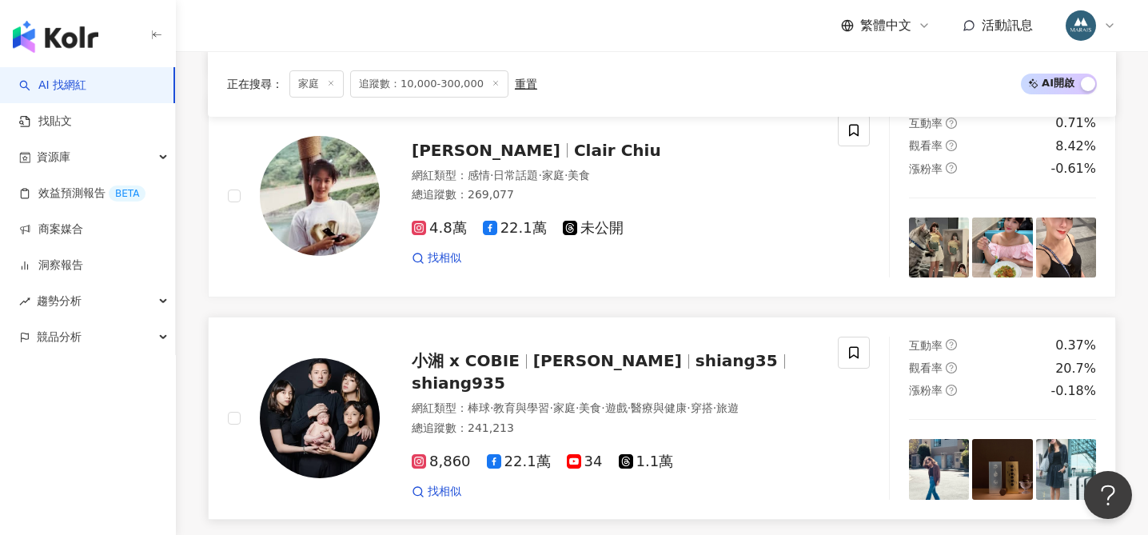
click at [695, 370] on span "shiang35" at bounding box center [736, 360] width 82 height 19
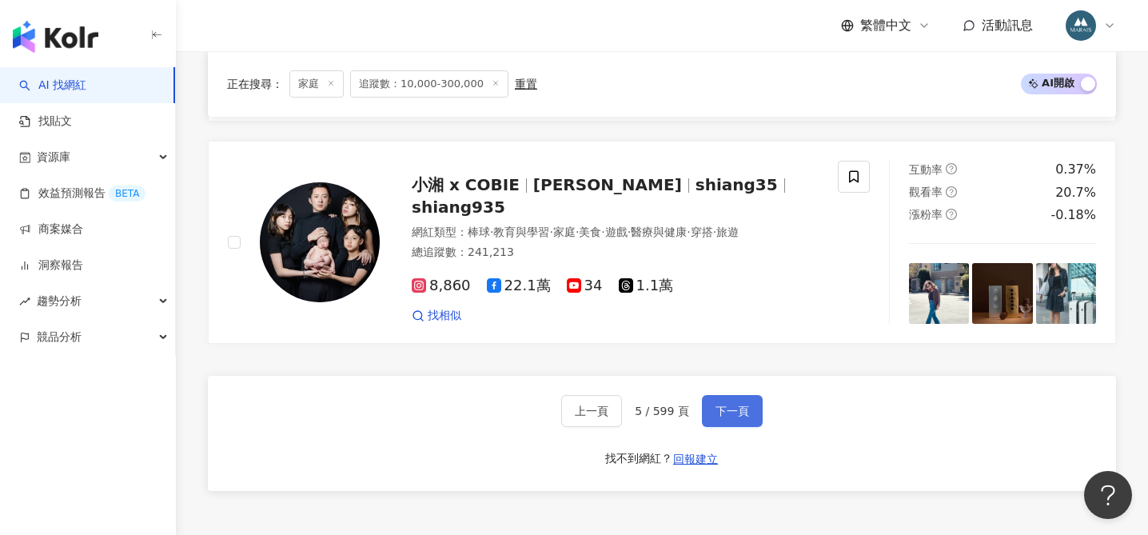
click at [732, 412] on span "下一頁" at bounding box center [732, 410] width 34 height 13
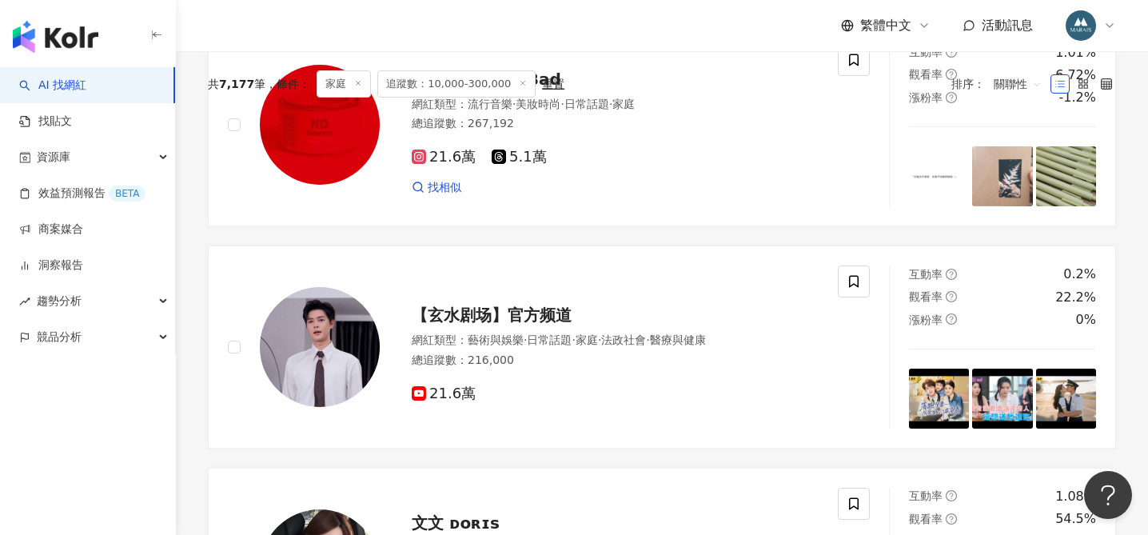
scroll to position [0, 0]
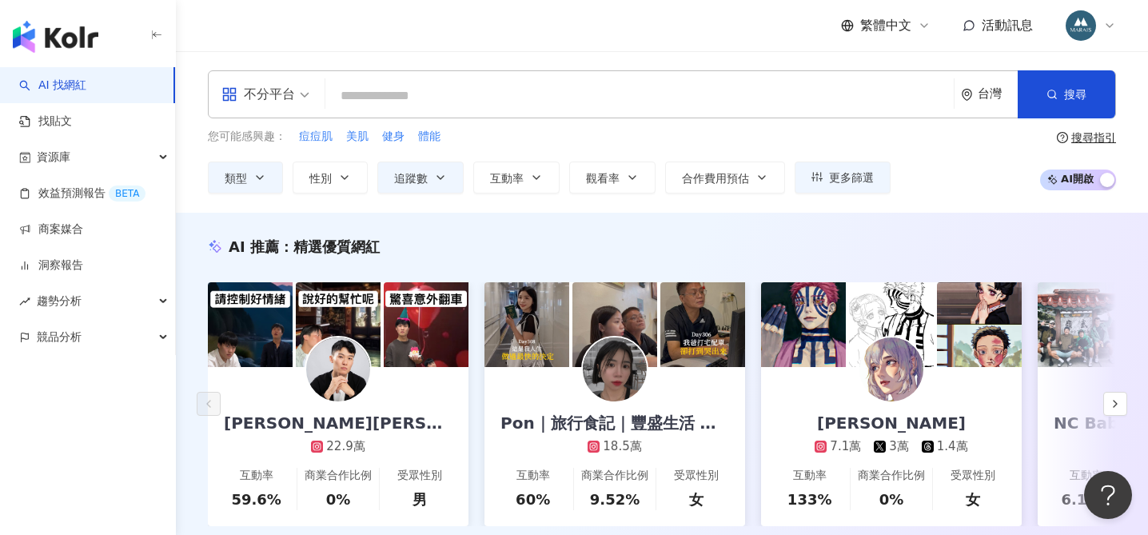
click at [366, 102] on div "不分平台 台灣 搜尋" at bounding box center [662, 94] width 908 height 48
click at [364, 94] on input "search" at bounding box center [639, 96] width 615 height 30
paste input "**********"
type input "**********"
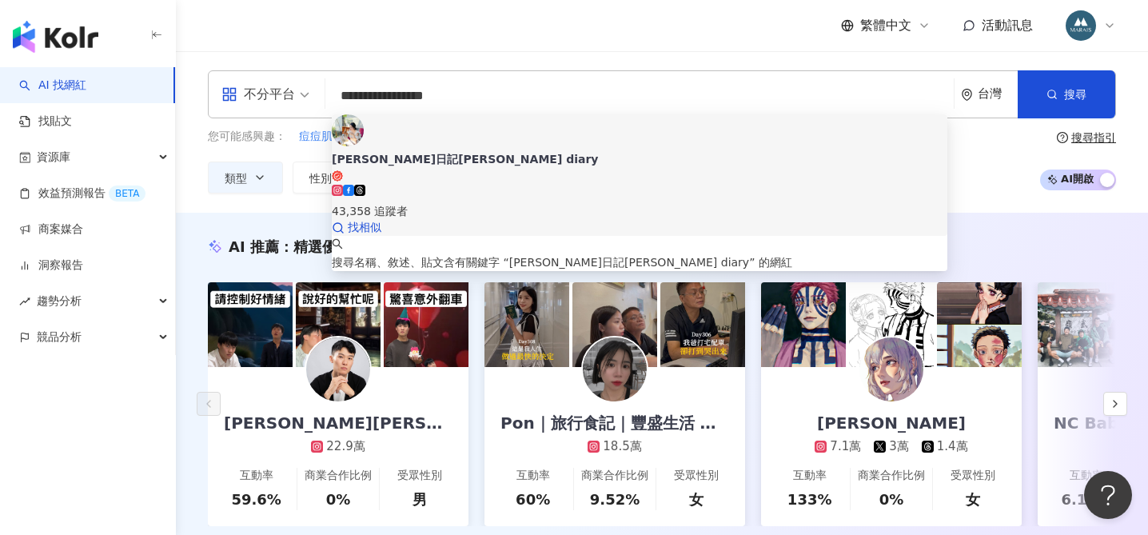
click at [435, 151] on div "海倫日記Helen's diary" at bounding box center [639, 159] width 615 height 16
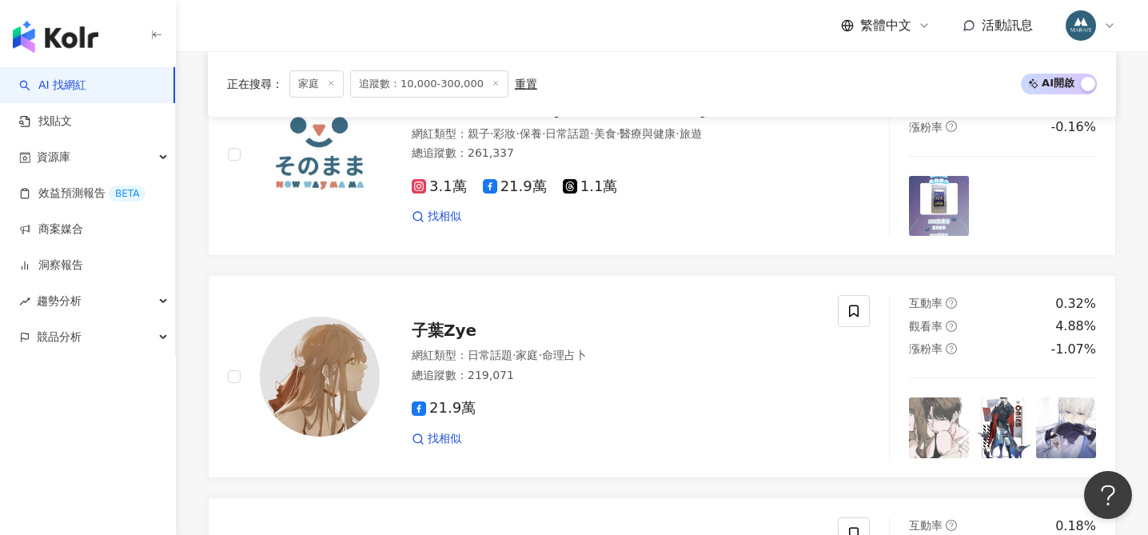
scroll to position [1013, 0]
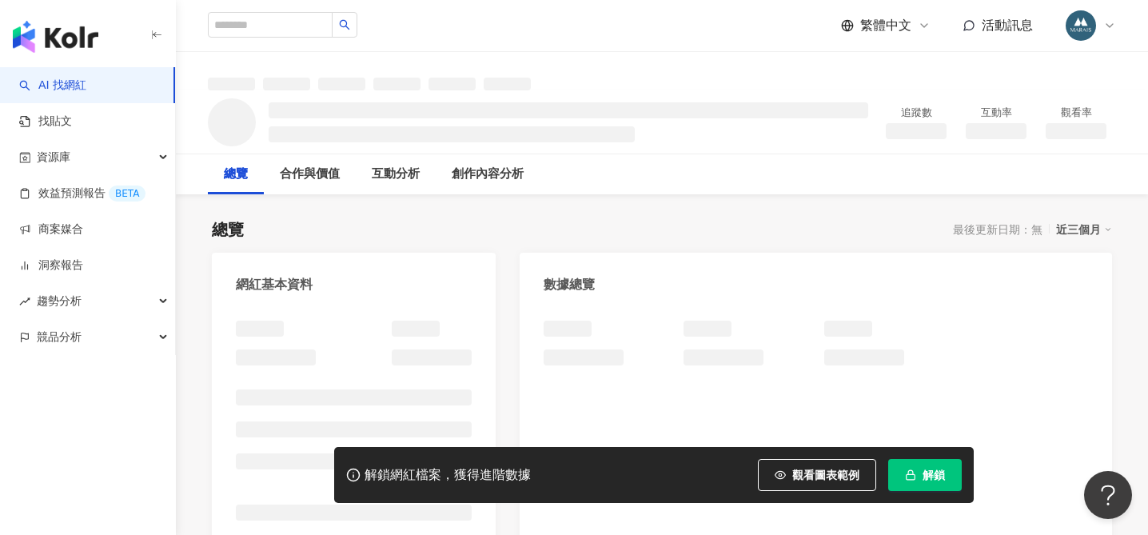
click at [928, 473] on span "解鎖" at bounding box center [933, 474] width 22 height 13
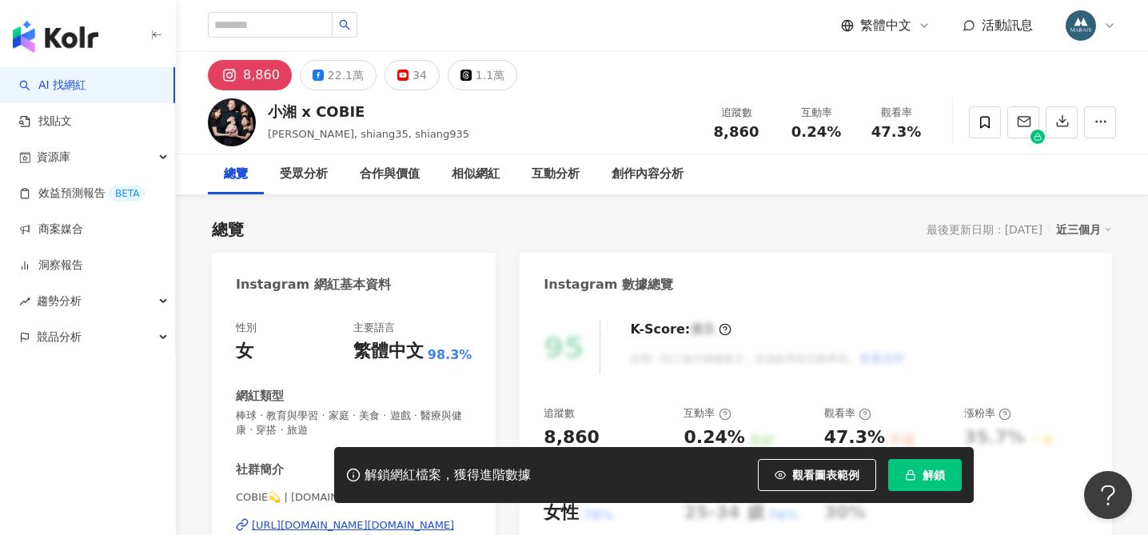
click at [931, 479] on span "解鎖" at bounding box center [933, 474] width 22 height 13
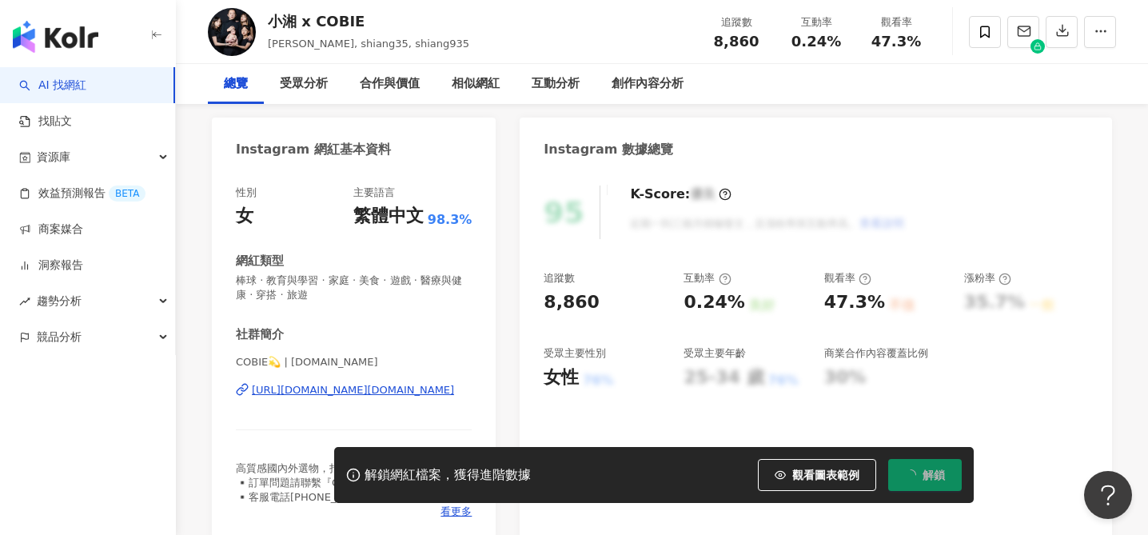
click at [370, 391] on div "[URL][DOMAIN_NAME][DOMAIN_NAME]" at bounding box center [353, 390] width 202 height 14
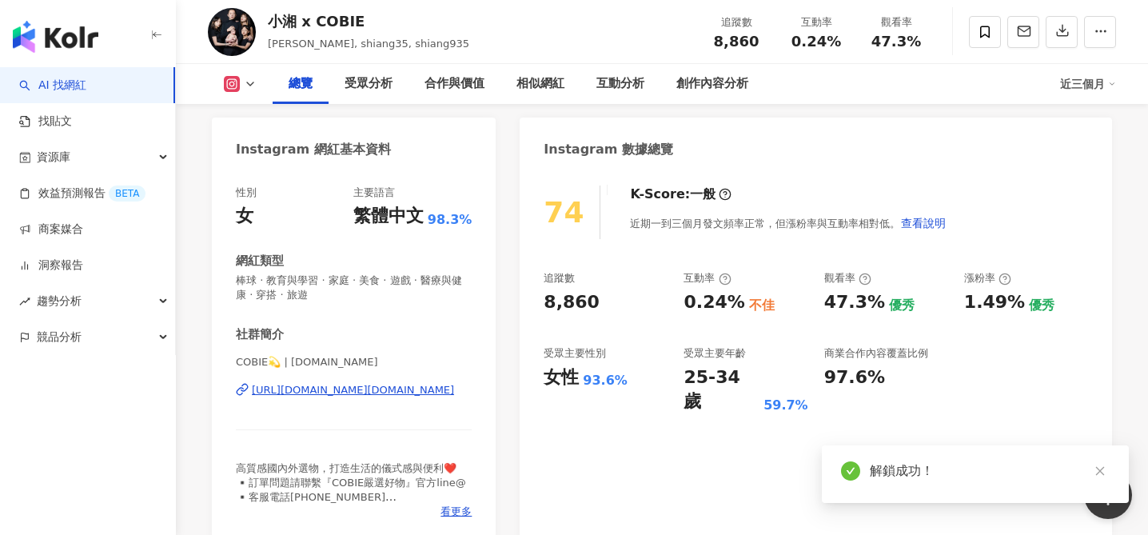
scroll to position [394, 0]
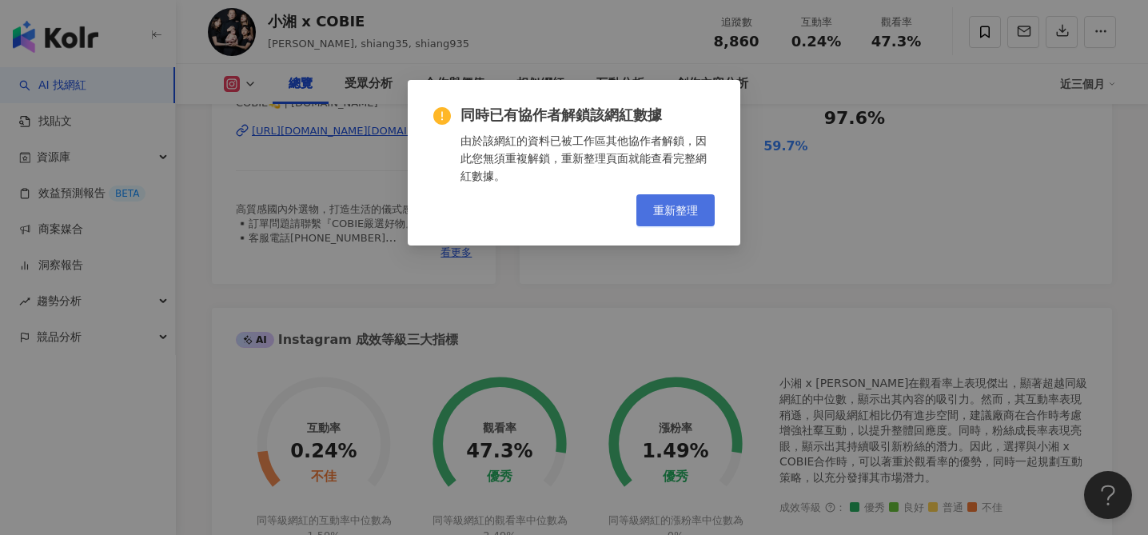
click at [687, 219] on button "重新整理" at bounding box center [675, 210] width 78 height 32
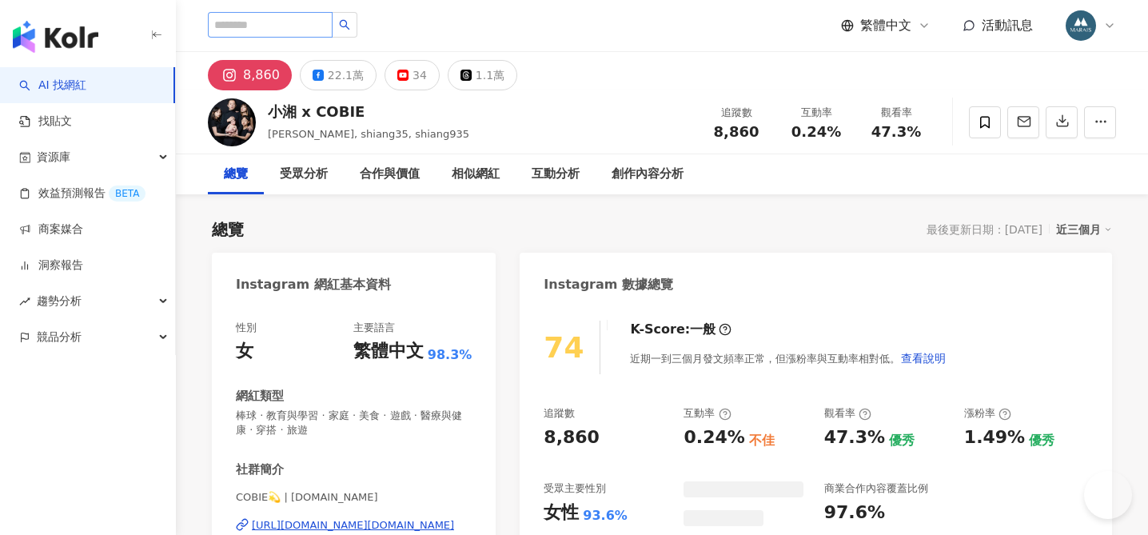
click at [469, 283] on div "Instagram 網紅基本資料" at bounding box center [354, 279] width 284 height 52
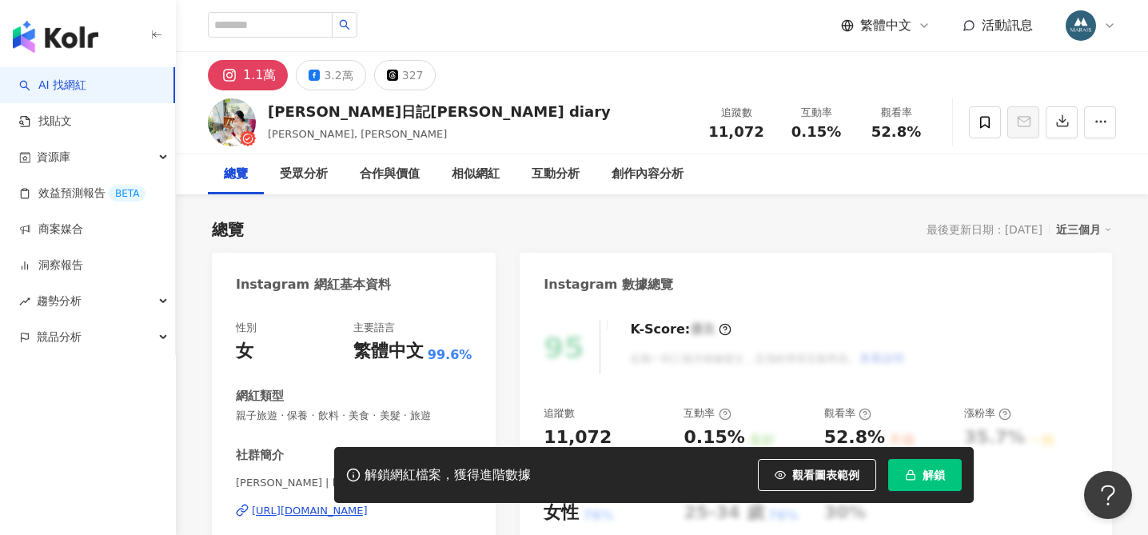
click at [921, 475] on button "解鎖" at bounding box center [925, 475] width 74 height 32
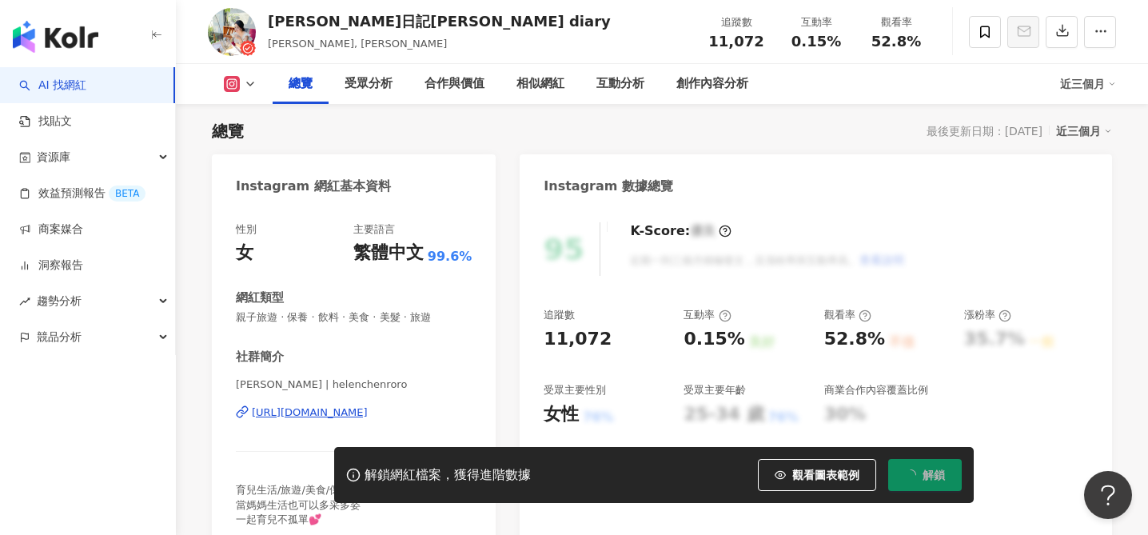
scroll to position [208, 0]
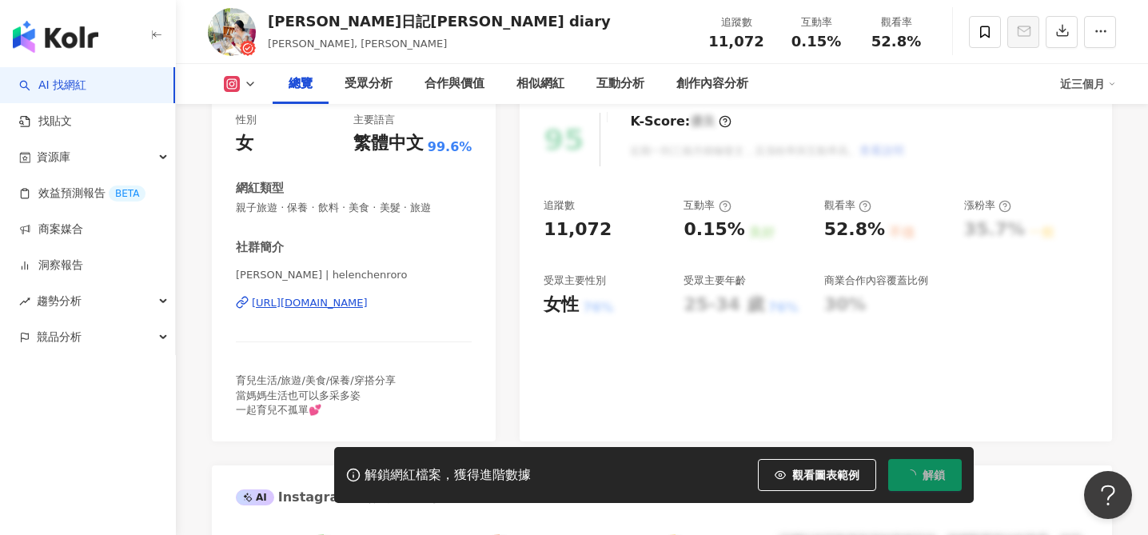
click at [368, 305] on div "https://www.instagram.com/helenchenroro/" at bounding box center [310, 303] width 116 height 14
